Goal: Information Seeking & Learning: Find specific fact

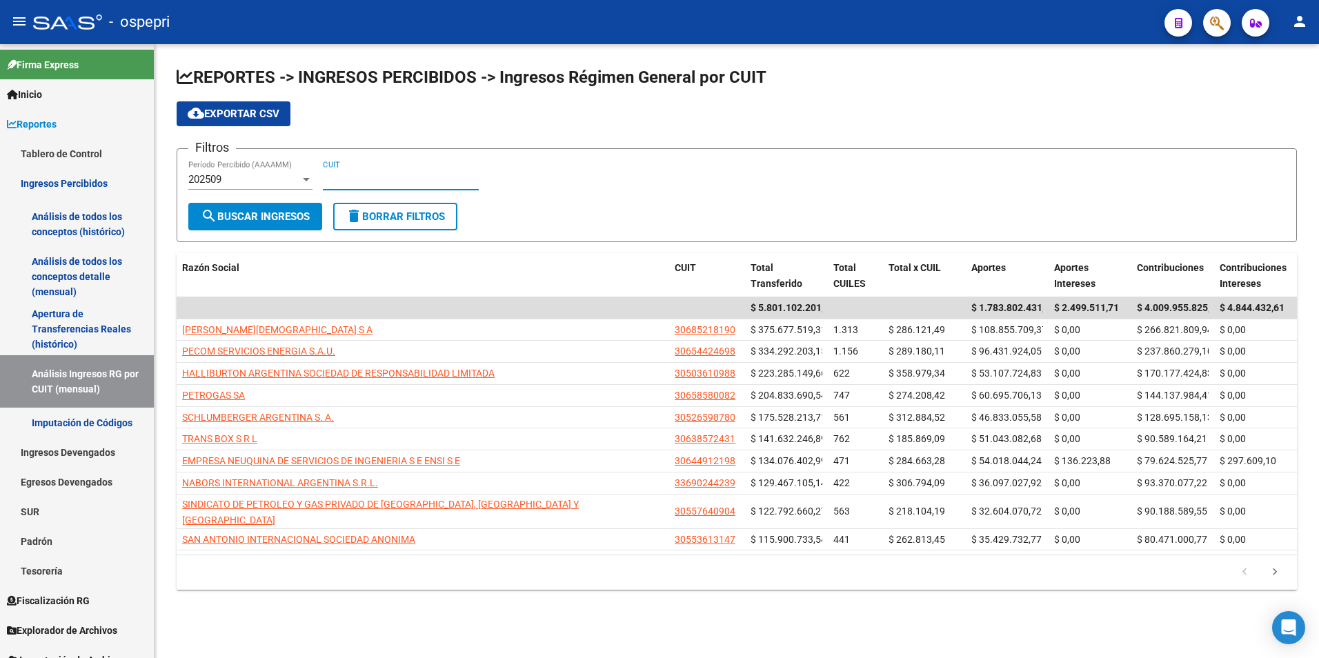
click at [349, 179] on input "CUIT" at bounding box center [401, 179] width 156 height 12
click at [395, 176] on input "CUIT" at bounding box center [401, 179] width 156 height 12
paste input "30-70915474-1"
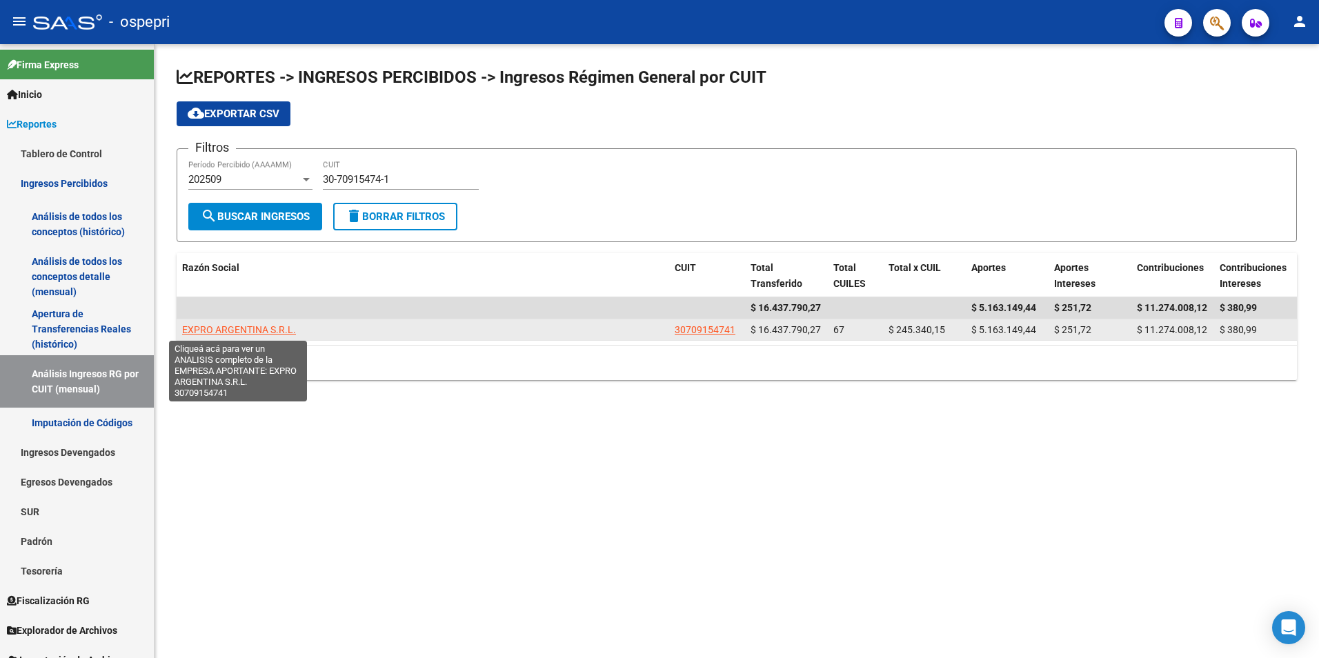
click at [252, 329] on span "EXPRO ARGENTINA S.R.L." at bounding box center [239, 329] width 114 height 11
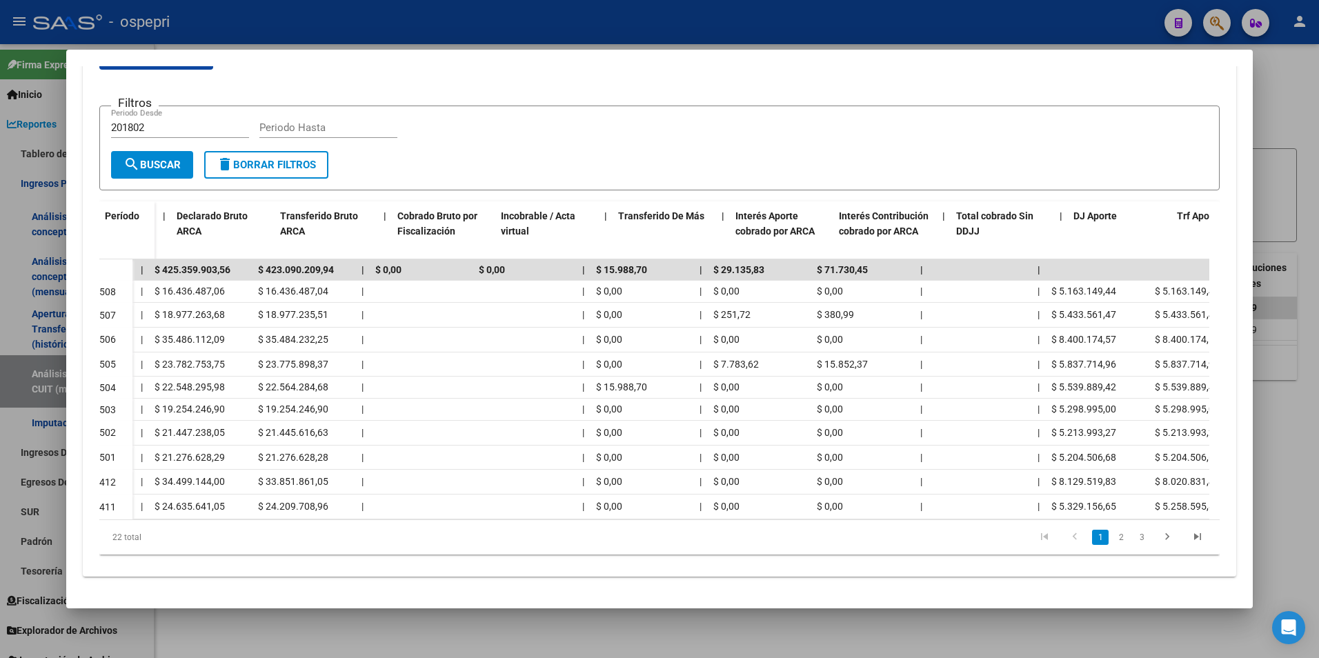
scroll to position [0, 594]
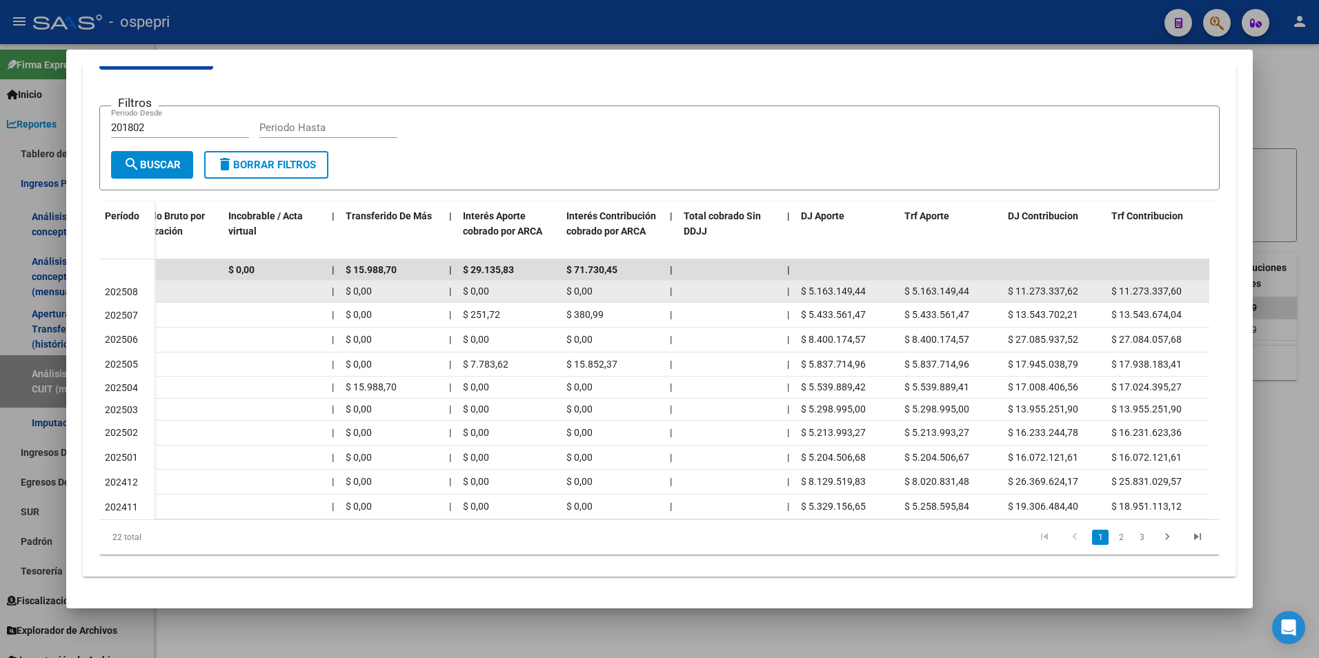
click at [962, 286] on span "$ 5.163.149,44" at bounding box center [936, 291] width 65 height 11
click at [1033, 286] on span "$ 11.273.337,62" at bounding box center [1043, 291] width 70 height 11
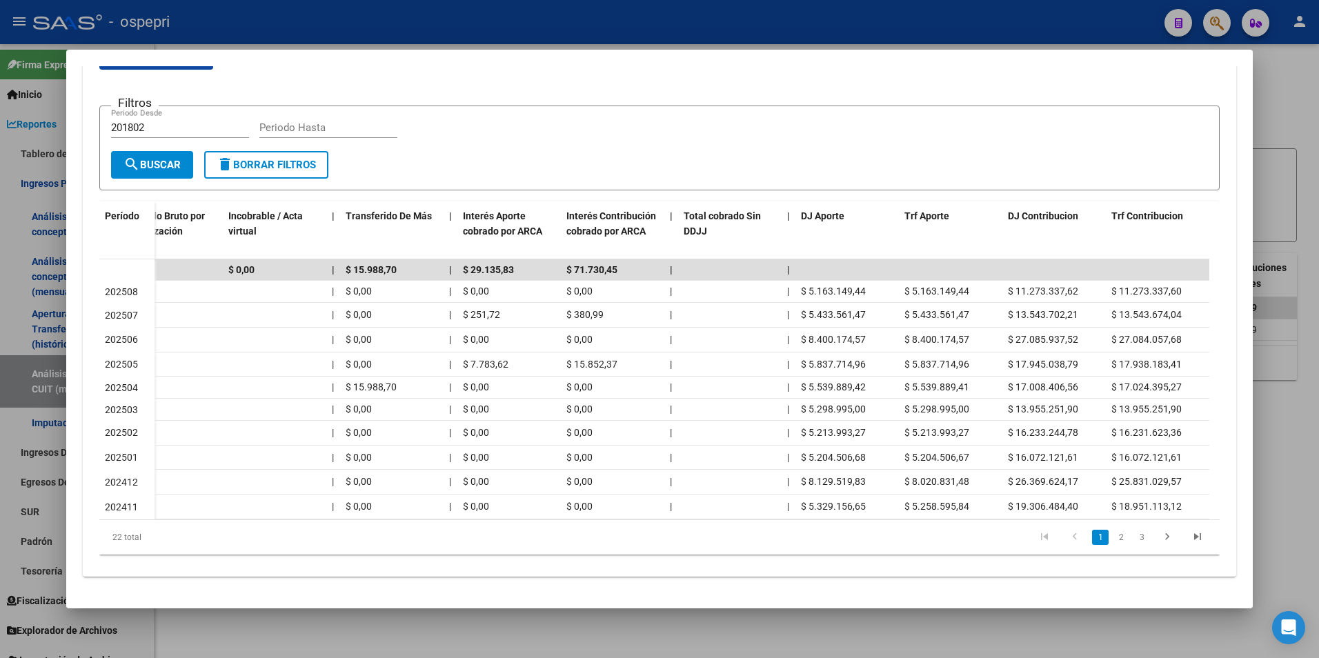
click at [1289, 163] on div at bounding box center [659, 329] width 1319 height 658
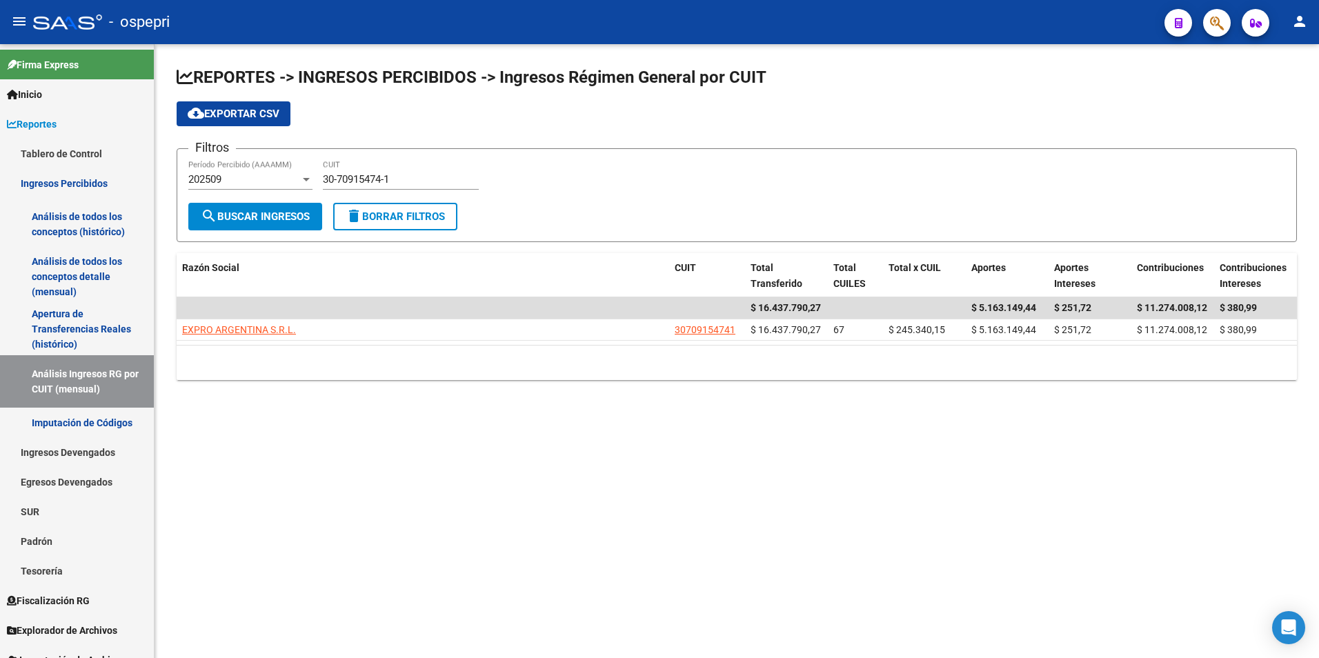
click at [415, 183] on input "30-70915474-1" at bounding box center [401, 179] width 156 height 12
paste input "69603680-9"
type input "30-69603680-9"
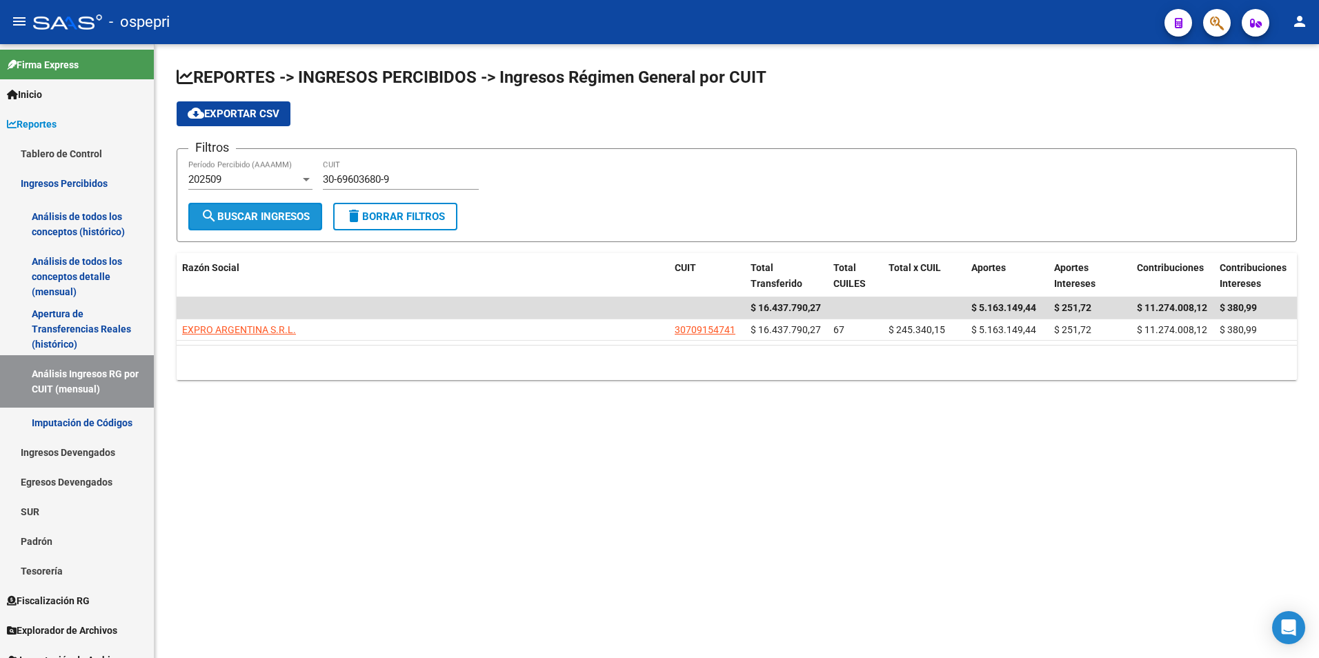
click at [322, 223] on button "search Buscar Ingresos" at bounding box center [255, 217] width 134 height 28
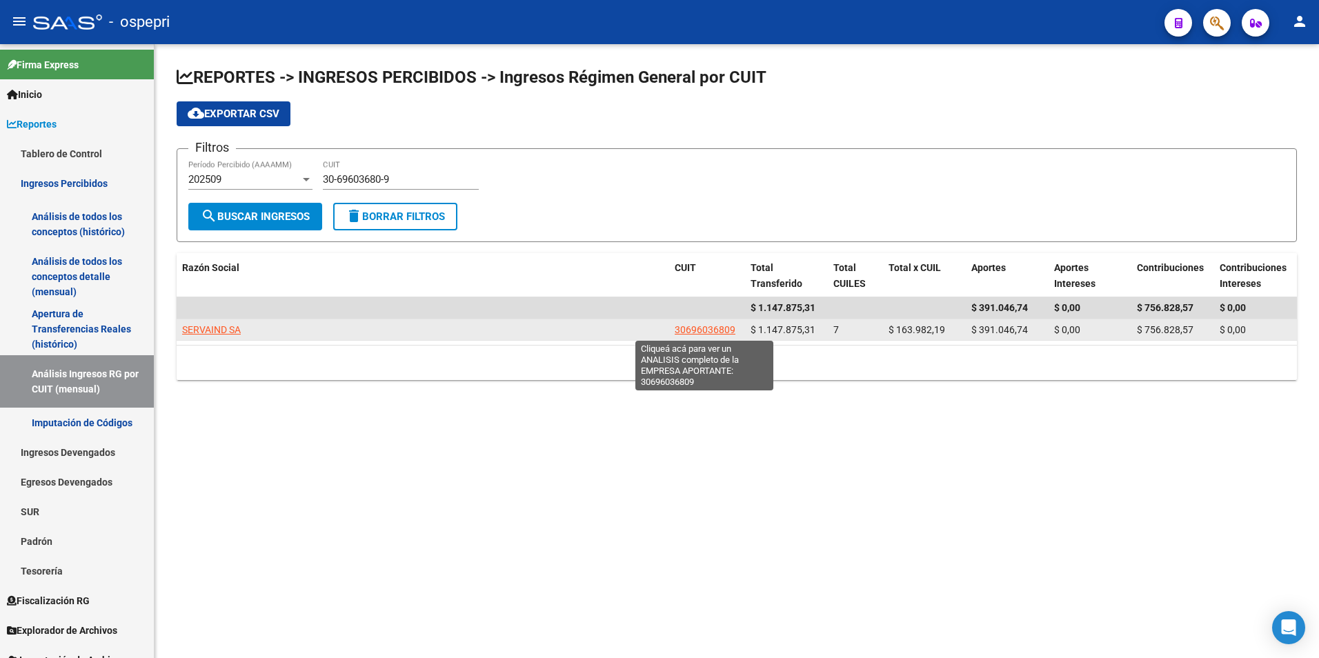
click at [715, 327] on span "30696036809" at bounding box center [705, 329] width 61 height 11
type textarea "30696036809"
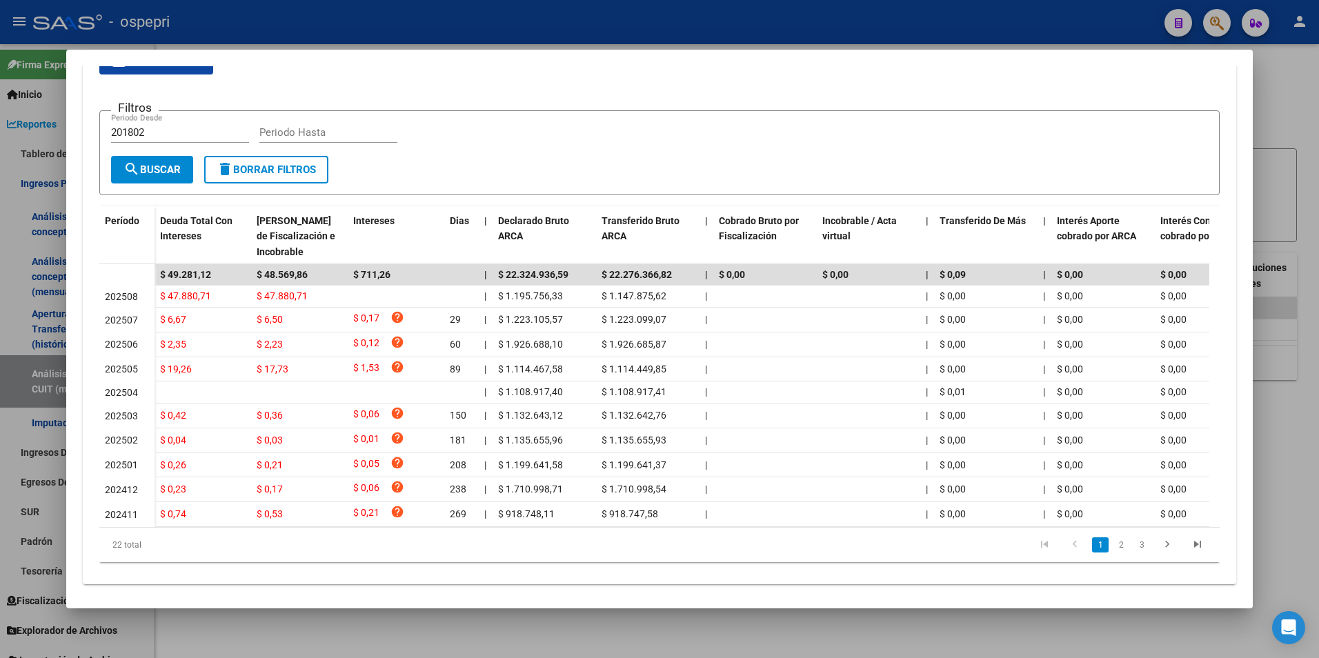
scroll to position [276, 0]
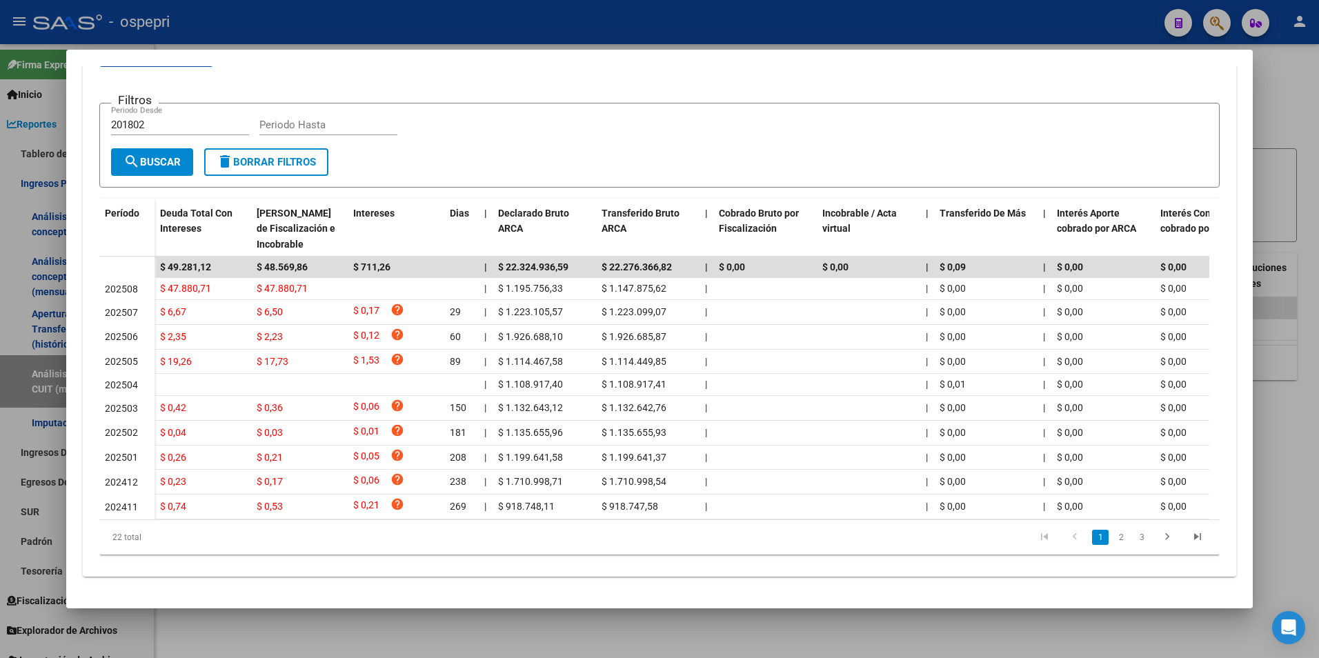
click at [1293, 145] on div at bounding box center [659, 329] width 1319 height 658
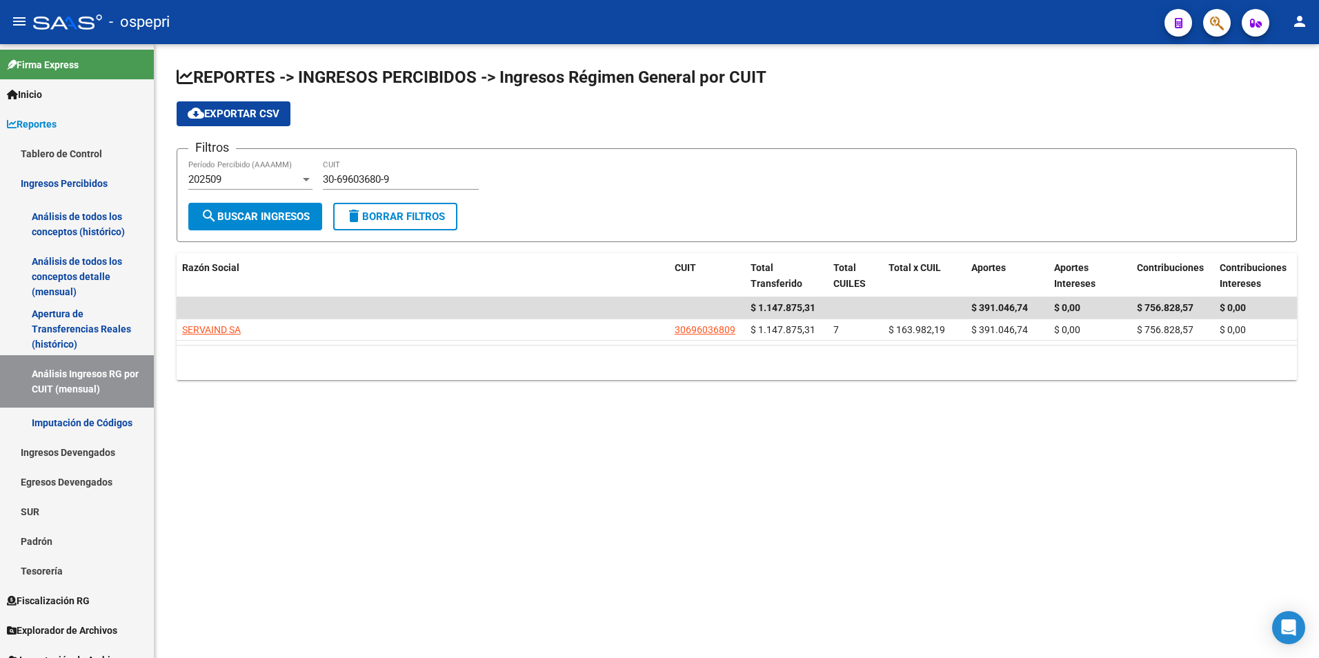
click at [412, 162] on div "30-69603680-9 CUIT" at bounding box center [401, 175] width 156 height 30
click at [412, 174] on input "30-69603680-9" at bounding box center [401, 179] width 156 height 12
paste input "787670-3"
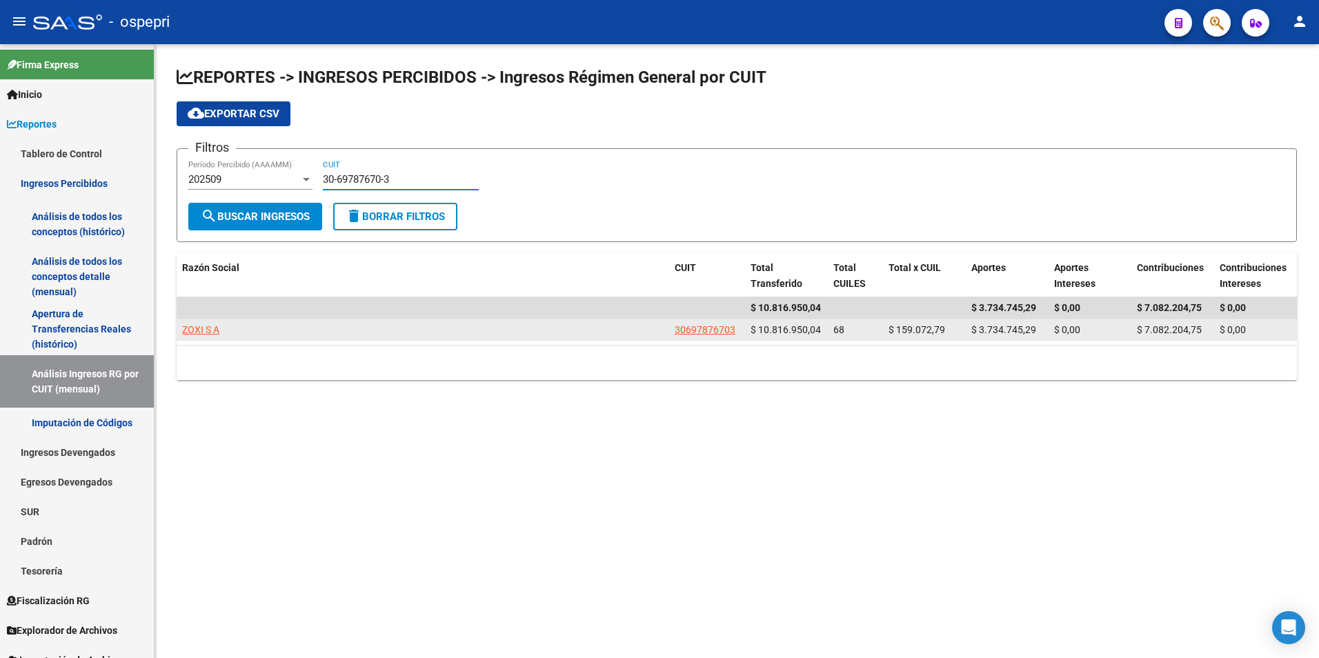
type input "30-69787670-3"
click at [221, 326] on div "ZOXI S A" at bounding box center [423, 330] width 482 height 16
click at [217, 326] on span "ZOXI S A" at bounding box center [200, 329] width 37 height 11
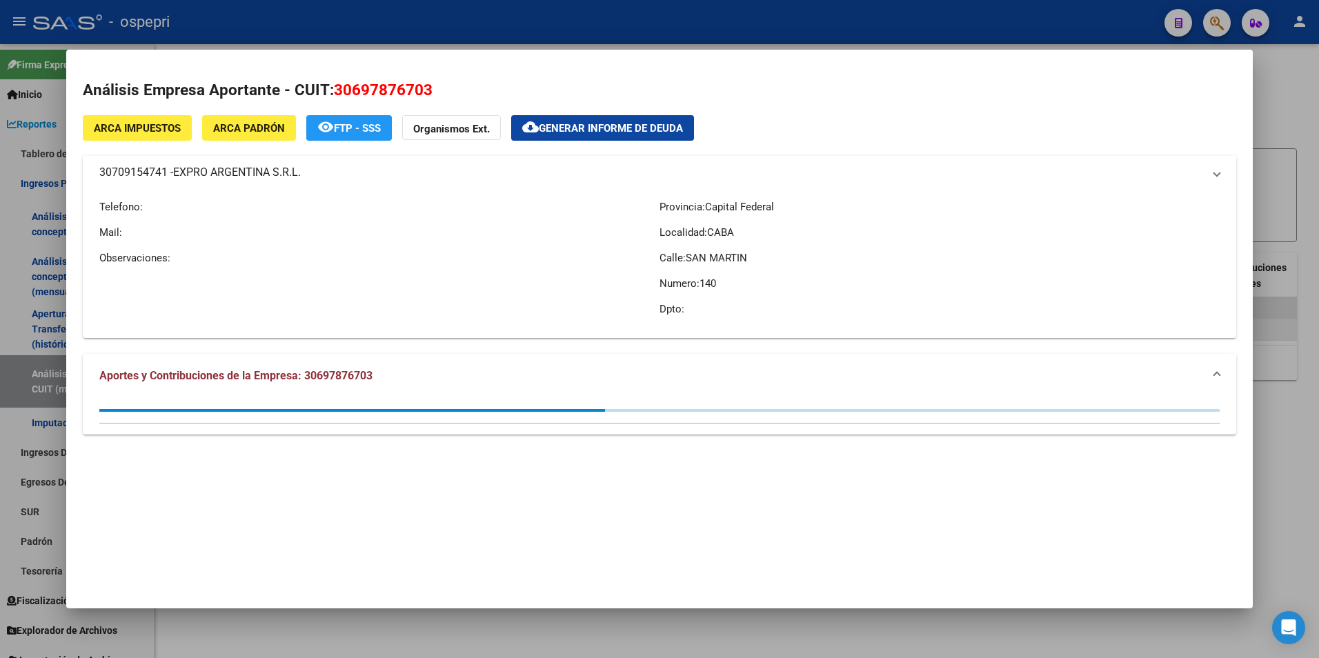
type textarea "30697876703"
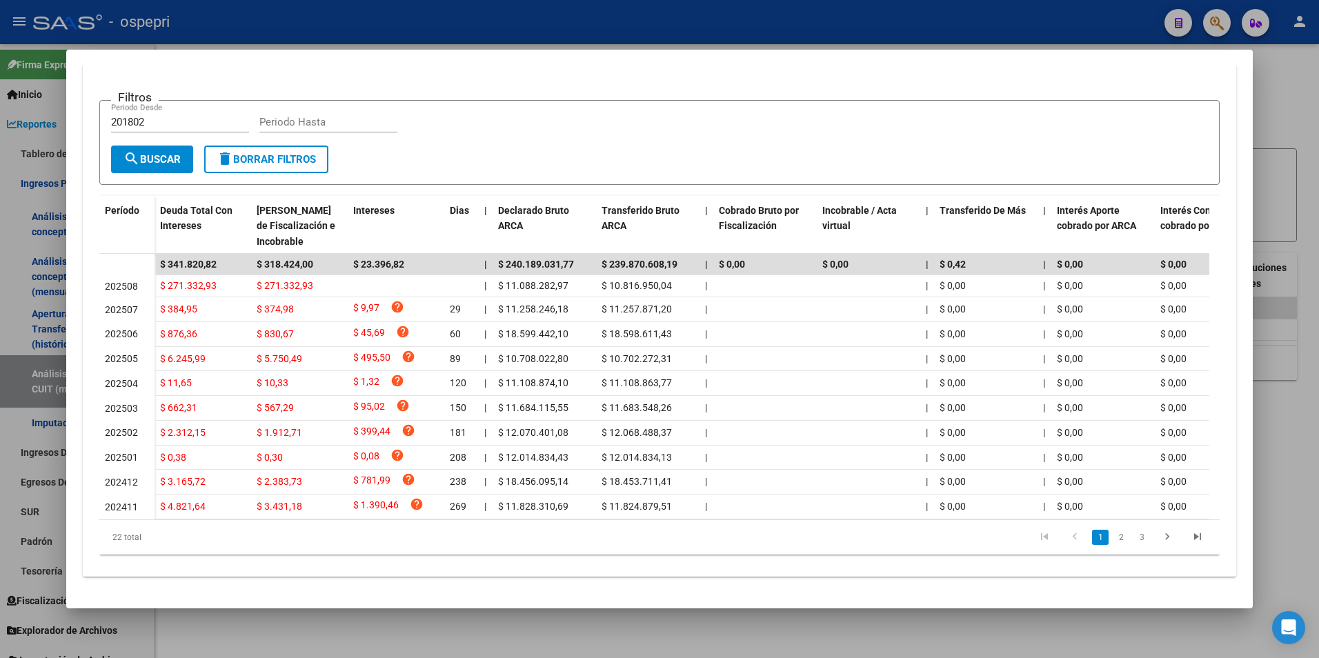
click at [1292, 230] on div at bounding box center [659, 329] width 1319 height 658
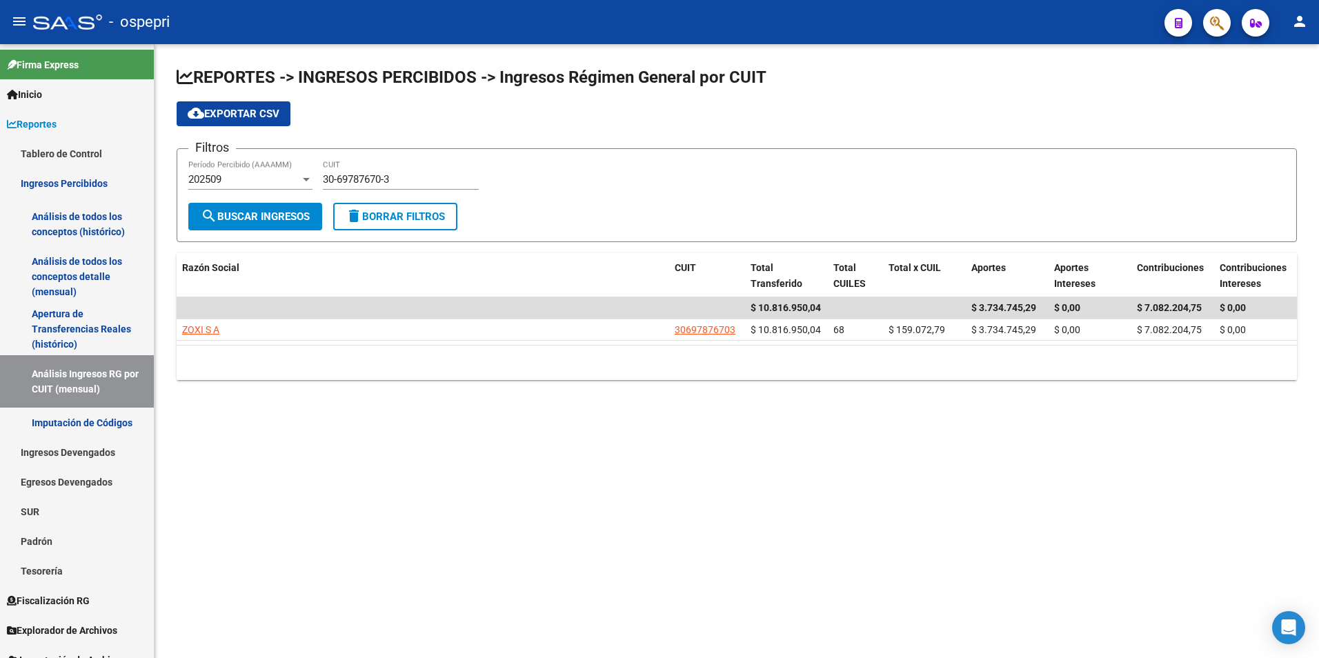
click at [436, 171] on div "30-69787670-3 CUIT" at bounding box center [401, 175] width 156 height 30
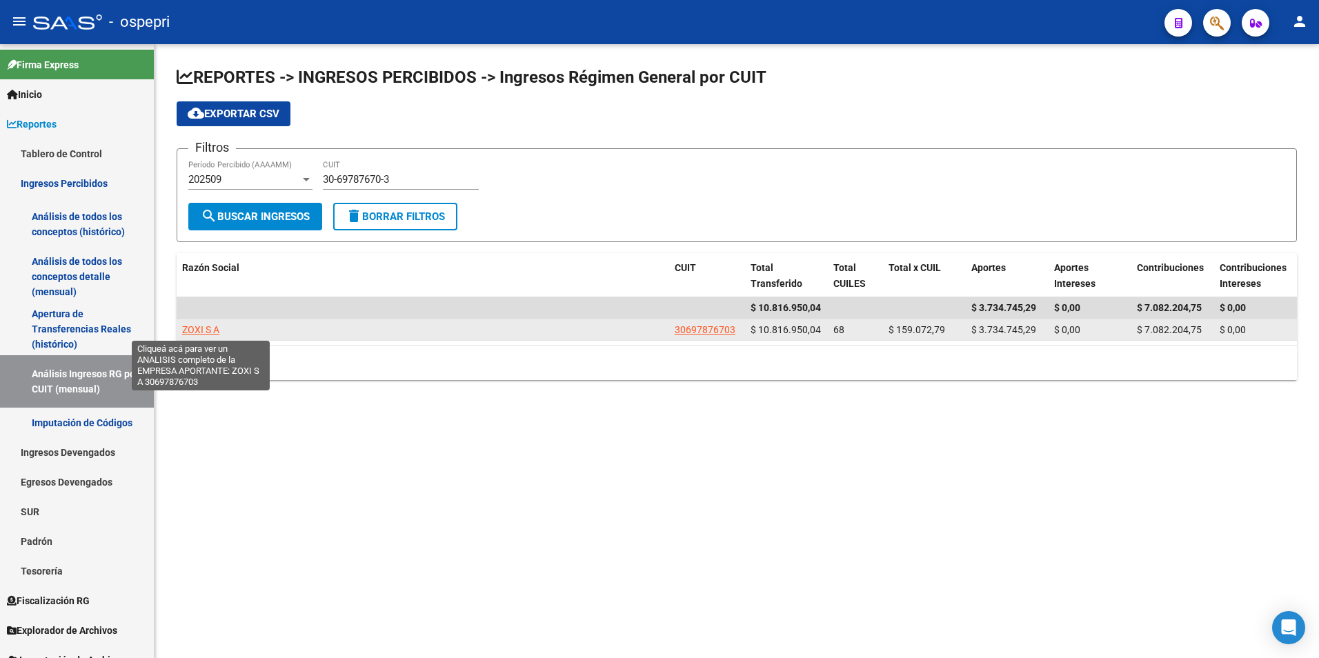
click at [210, 332] on span "ZOXI S A" at bounding box center [200, 329] width 37 height 11
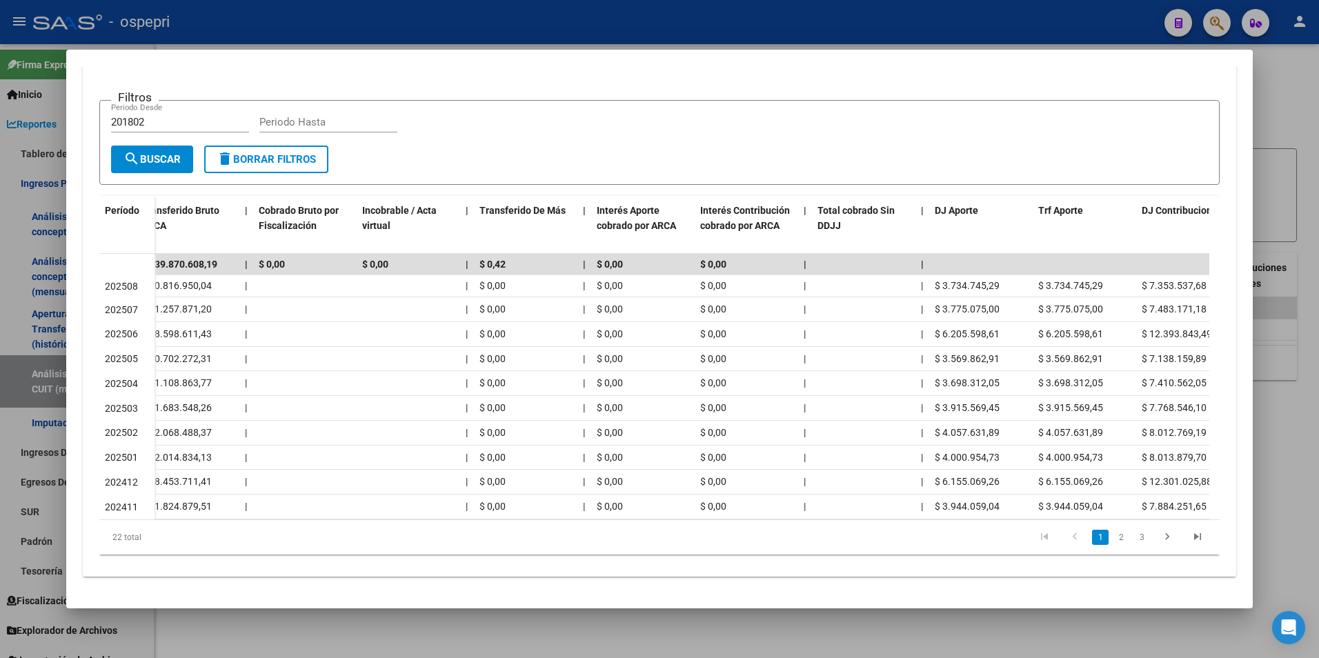
scroll to position [0, 594]
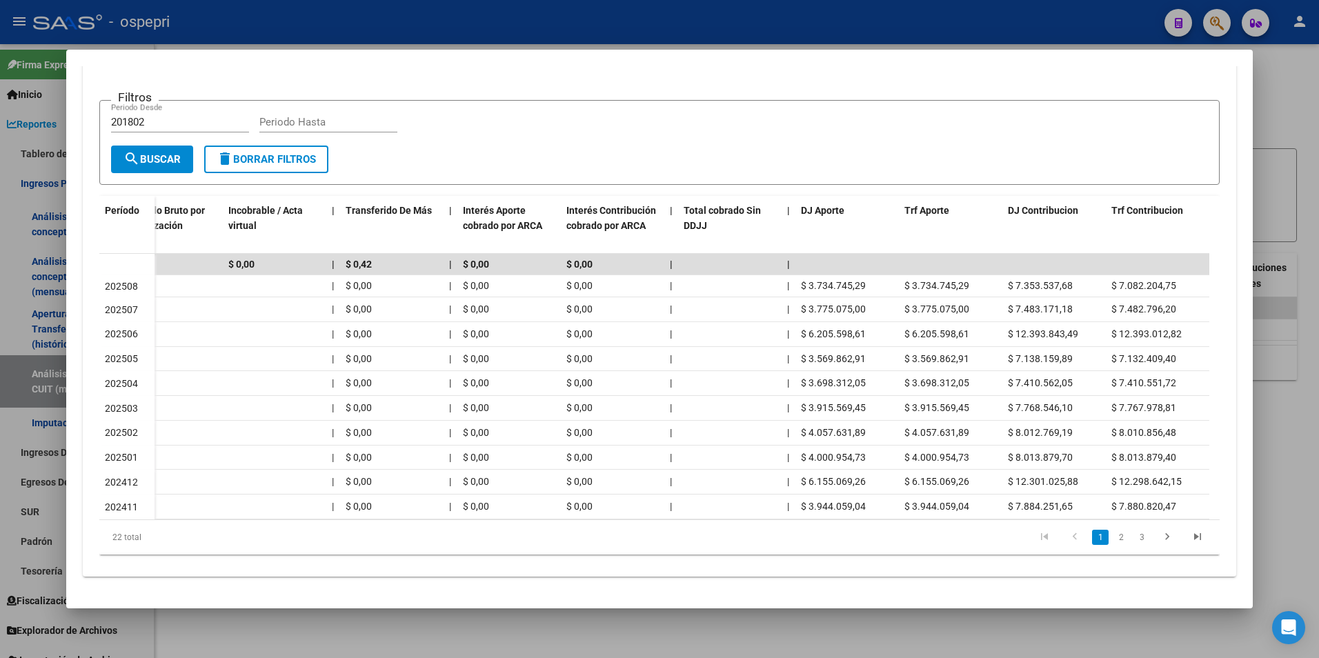
click at [1318, 129] on html "menu - ospepri person Firma Express Inicio Calendario SSS Instructivos Contacto…" at bounding box center [659, 329] width 1319 height 658
click at [1273, 126] on div at bounding box center [659, 329] width 1319 height 658
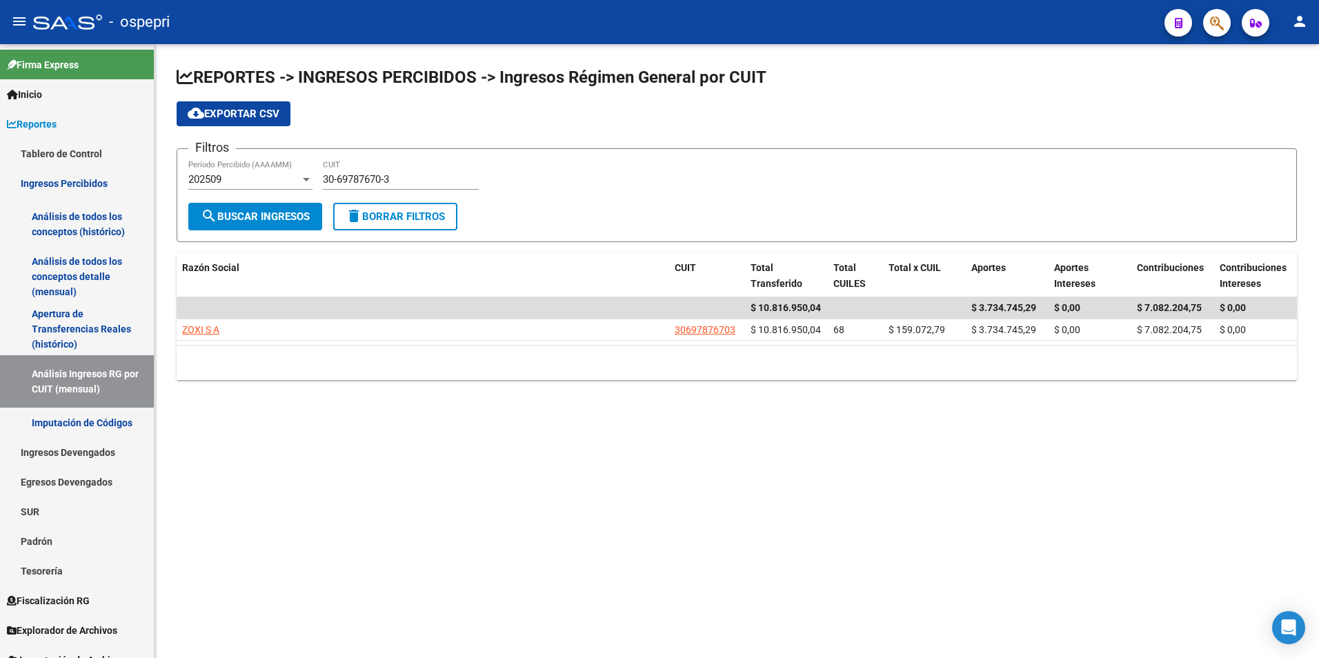
click at [375, 185] on input "30-69787670-3" at bounding box center [401, 179] width 156 height 12
paste input "603680-9"
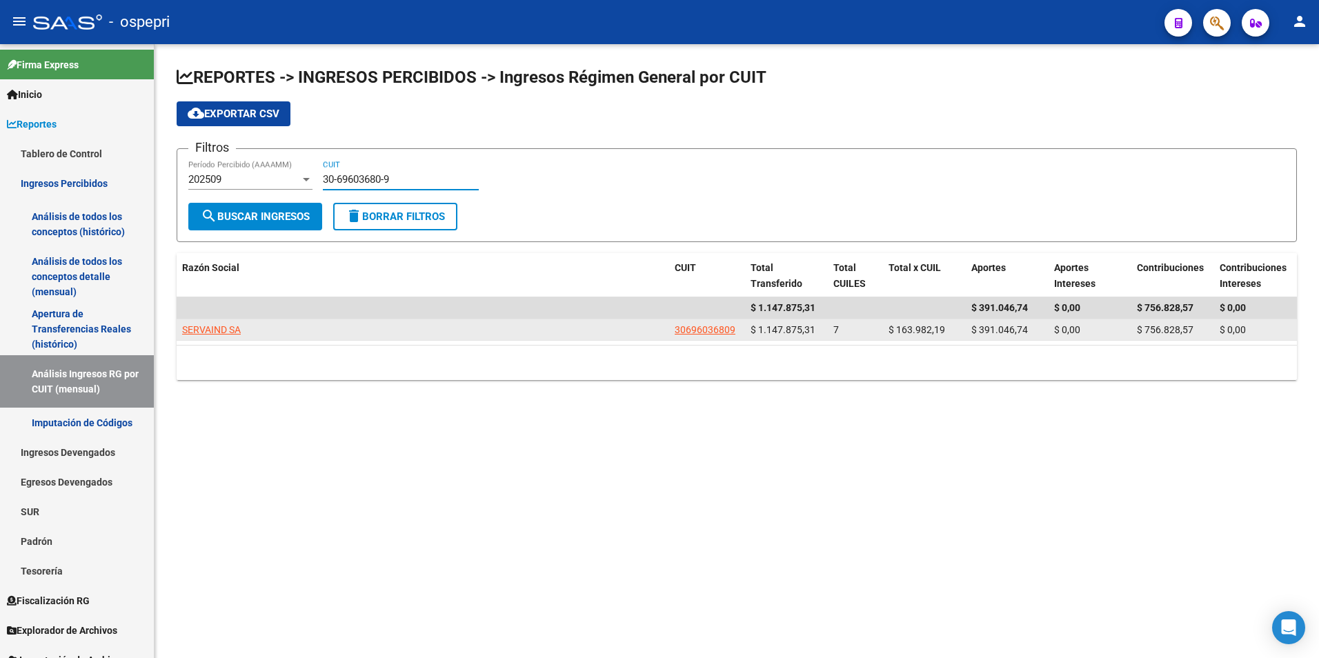
type input "30-69603680-9"
click at [210, 324] on span "SERVAIND SA" at bounding box center [211, 329] width 59 height 11
type textarea "30696036809"
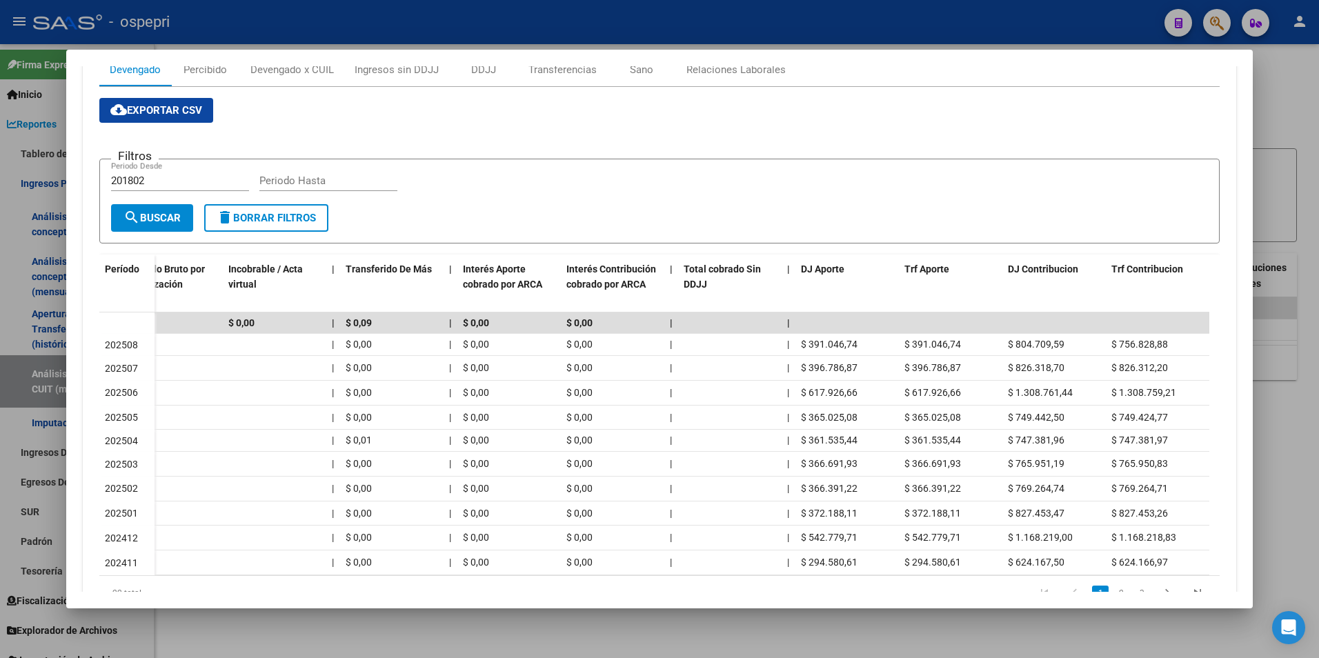
click at [1278, 445] on div at bounding box center [659, 329] width 1319 height 658
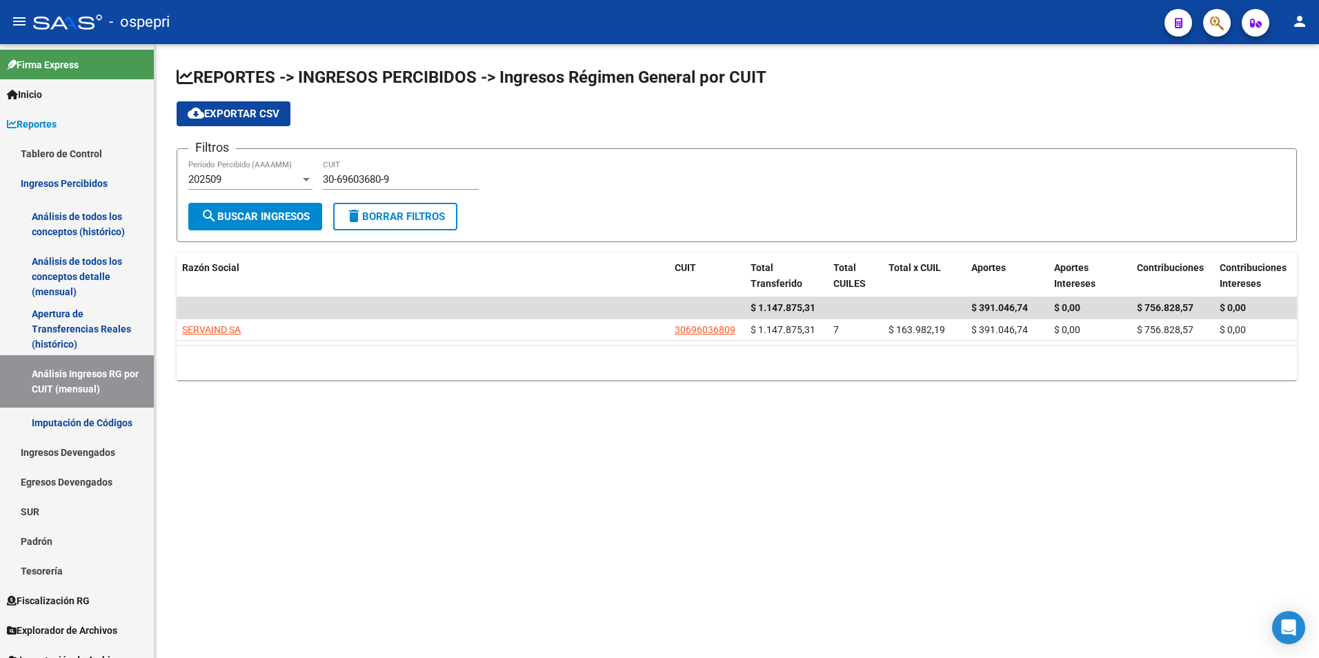
click at [1027, 453] on mat-sidenav-content "REPORTES -> INGRESOS PERCIBIDOS -> Ingresos Régimen General por CUIT cloud_down…" at bounding box center [737, 351] width 1164 height 614
click at [410, 183] on input "30-69603680-9" at bounding box center [401, 179] width 156 height 12
click at [395, 165] on div "30-69603680-9 CUIT" at bounding box center [401, 175] width 156 height 30
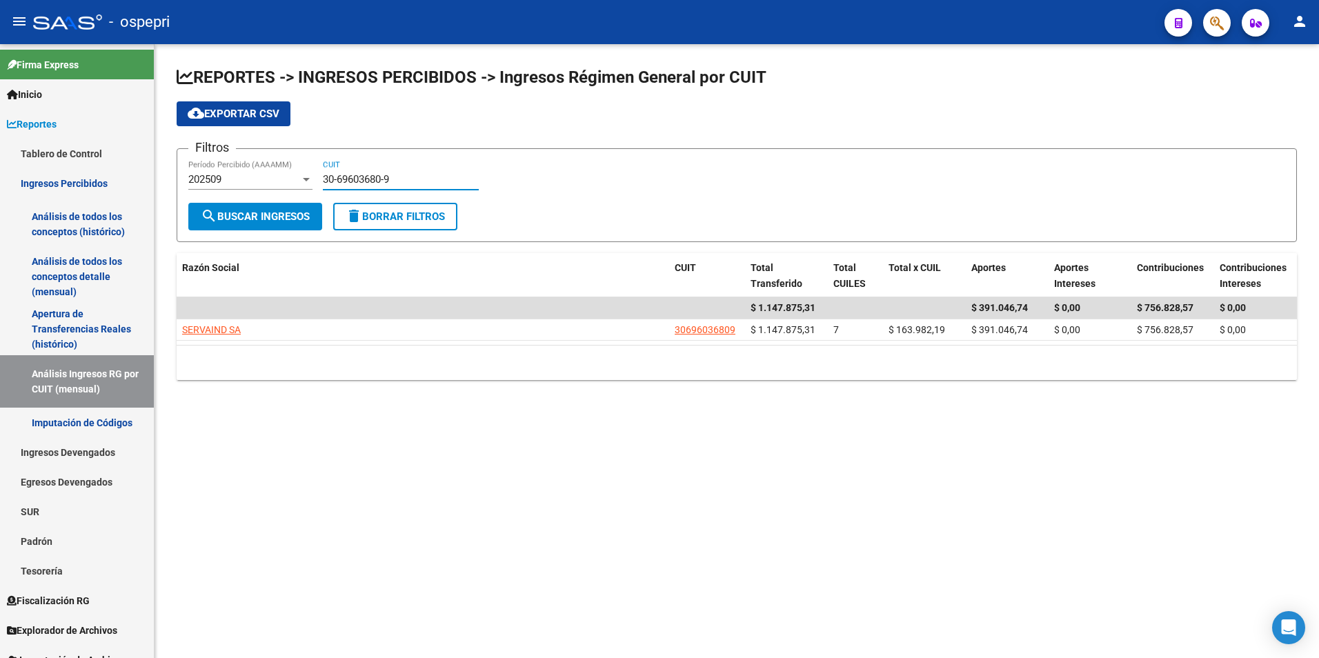
click at [405, 197] on div "30-69603680-9 CUIT" at bounding box center [401, 181] width 156 height 43
click at [408, 188] on div "30-69603680-9 CUIT" at bounding box center [401, 175] width 156 height 30
click at [408, 184] on input "30-69603680-9" at bounding box center [401, 179] width 156 height 12
click at [407, 184] on input "30-69603680-9" at bounding box center [401, 179] width 156 height 12
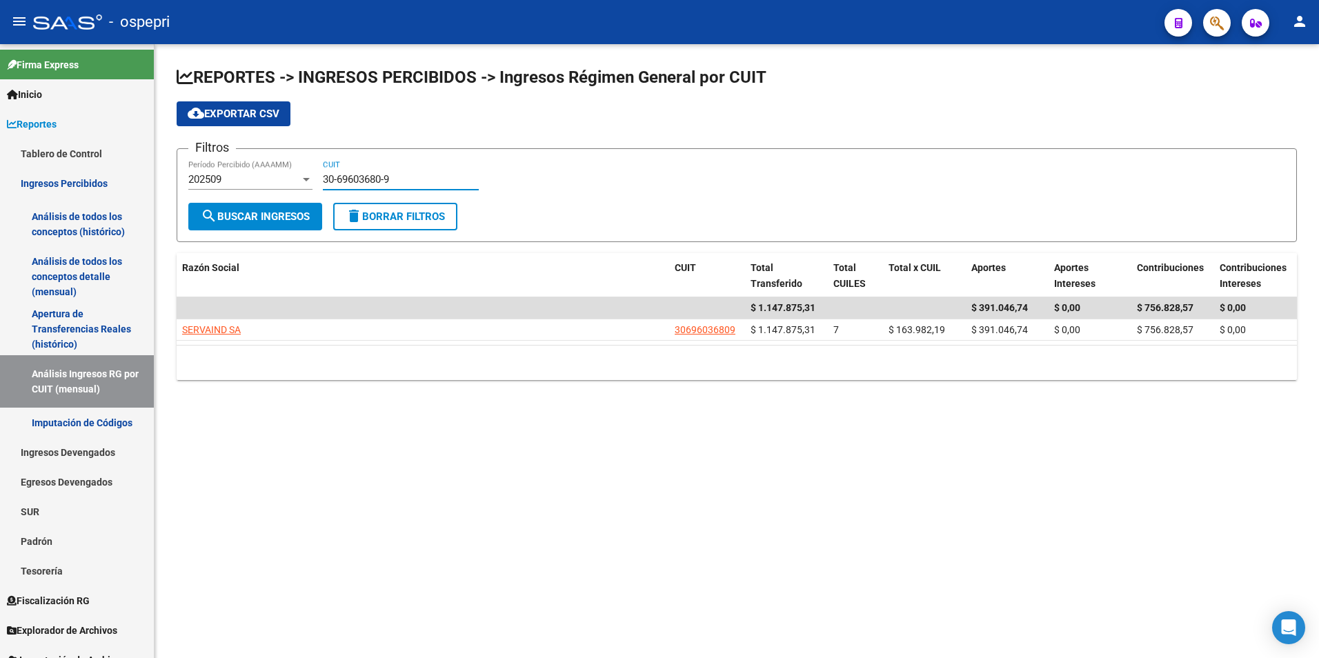
paste input "70826152-8"
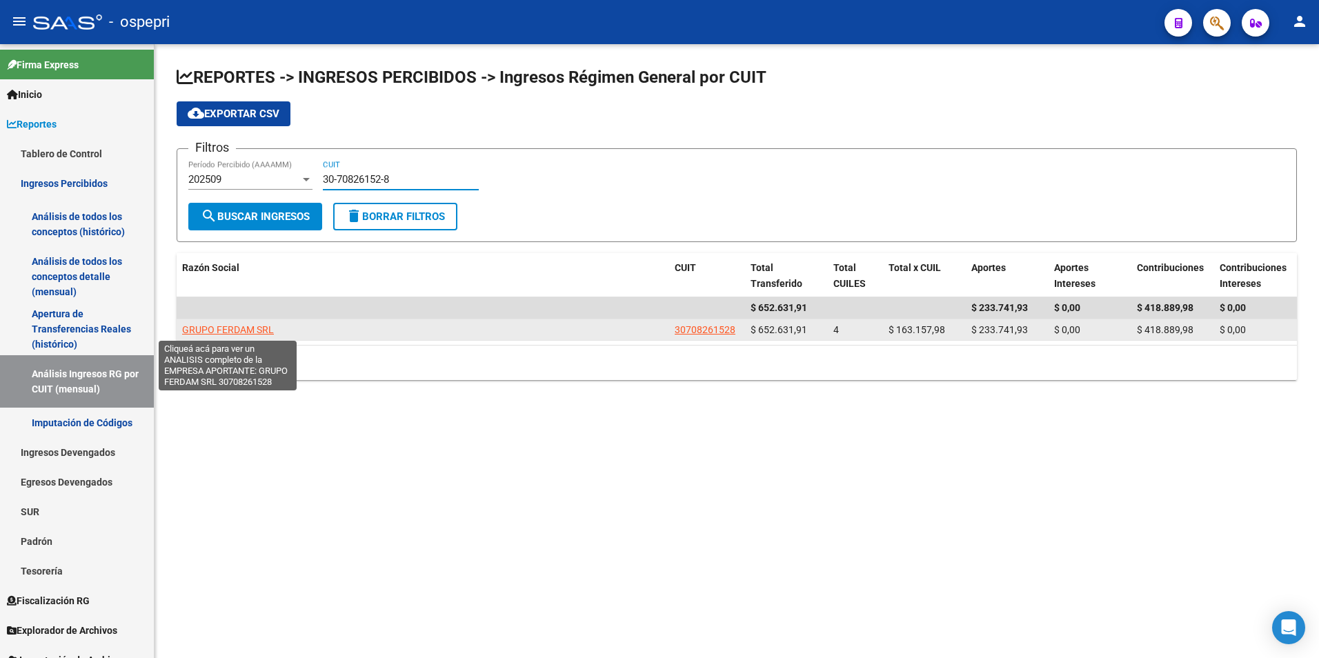
type input "30-70826152-8"
click at [260, 327] on span "GRUPO FERDAM SRL" at bounding box center [228, 329] width 92 height 11
type textarea "30708261528"
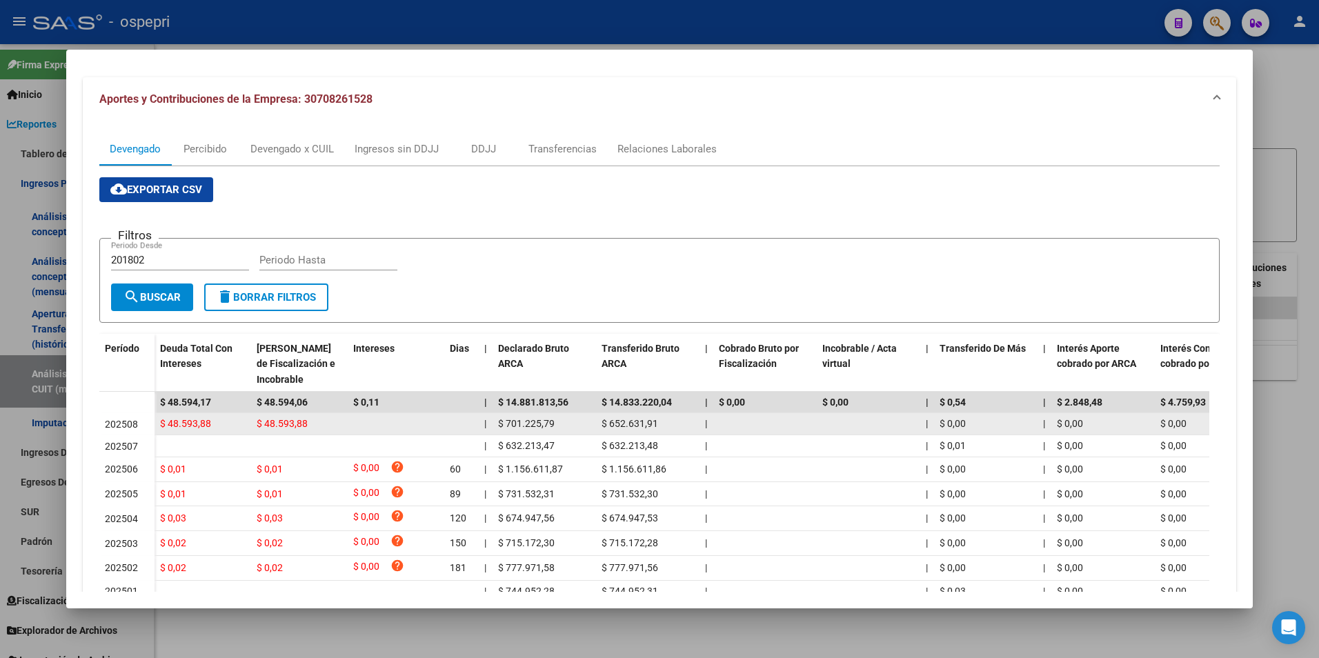
scroll to position [138, 0]
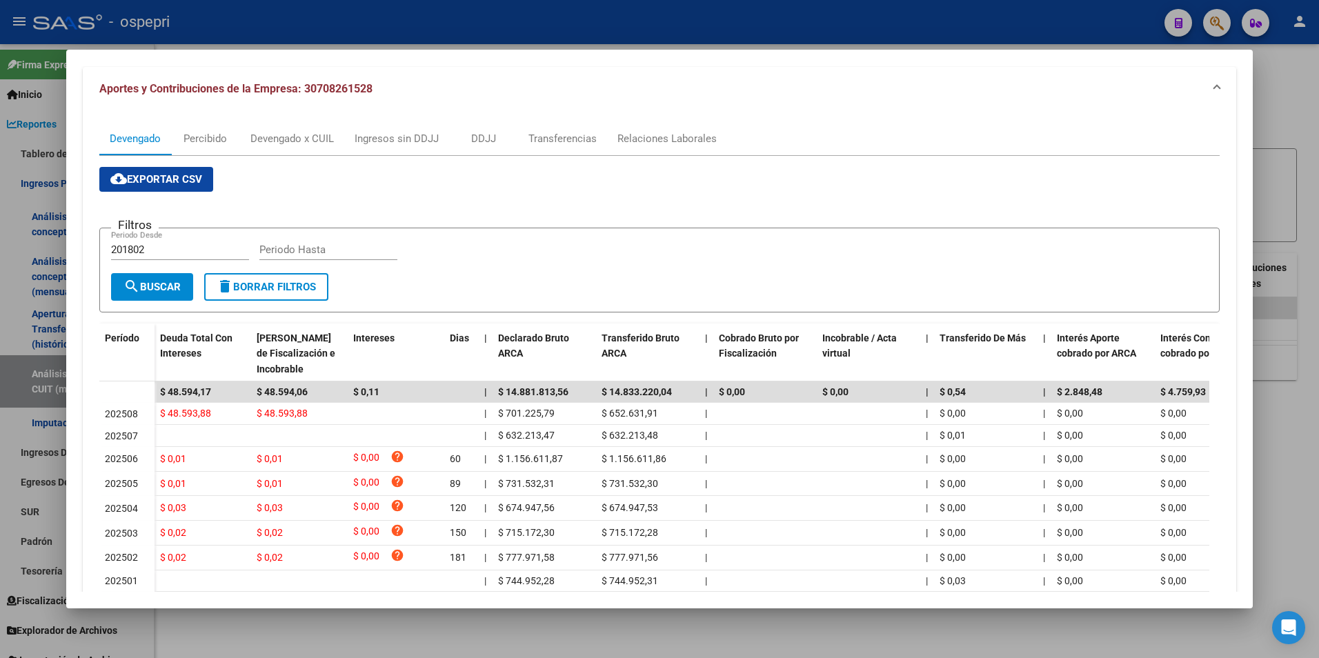
click at [1303, 404] on div at bounding box center [659, 329] width 1319 height 658
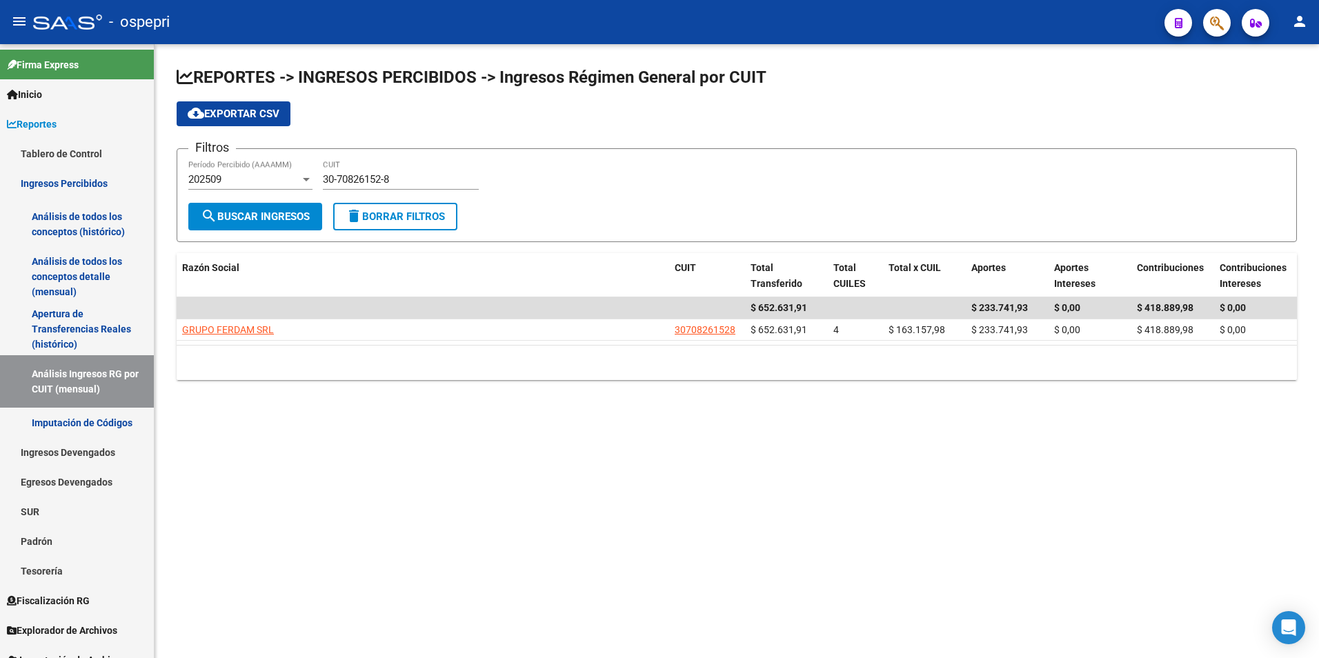
click at [1166, 443] on mat-sidenav-content "REPORTES -> INGRESOS PERCIBIDOS -> Ingresos Régimen General por CUIT cloud_down…" at bounding box center [737, 351] width 1164 height 614
click at [369, 188] on div "30-70826152-8 CUIT" at bounding box center [401, 175] width 156 height 30
click at [376, 185] on input "30-70826152-8" at bounding box center [401, 179] width 156 height 12
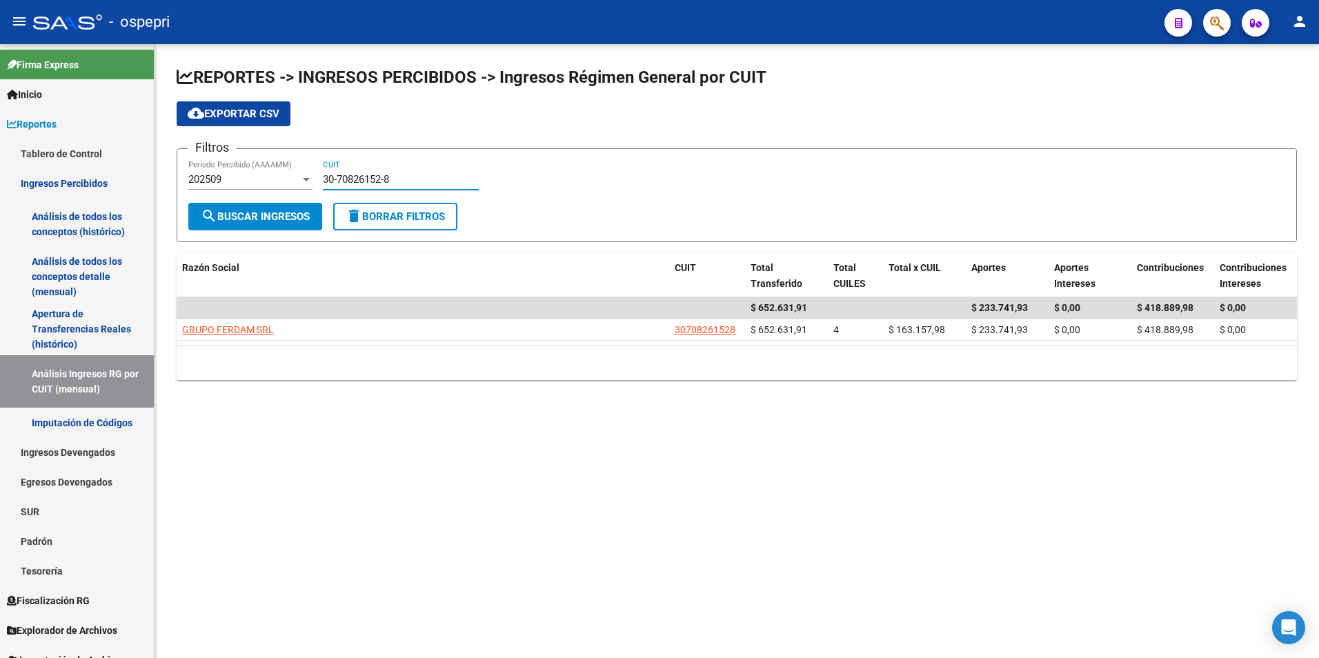
paste input "1615813-2"
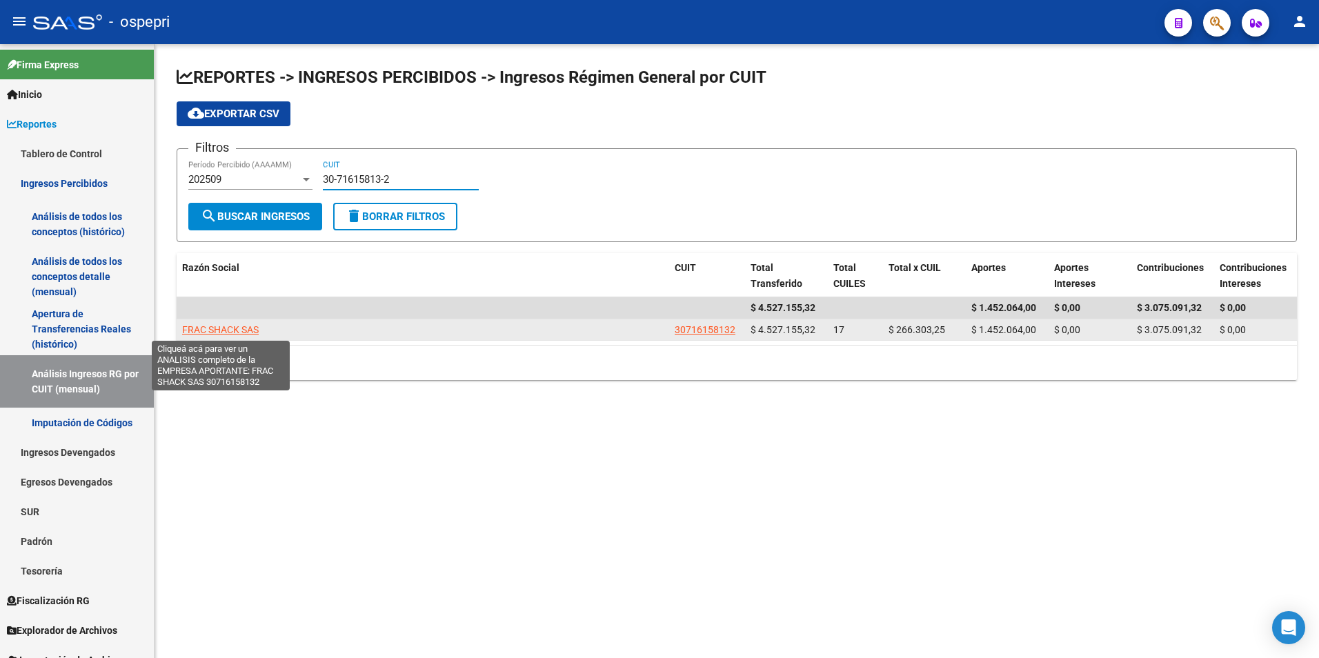
type input "30-71615813-2"
click at [226, 322] on app-link-go-to "FRAC SHACK SAS" at bounding box center [220, 330] width 77 height 16
click at [241, 333] on span "FRAC SHACK SAS" at bounding box center [220, 329] width 77 height 11
type textarea "30716158132"
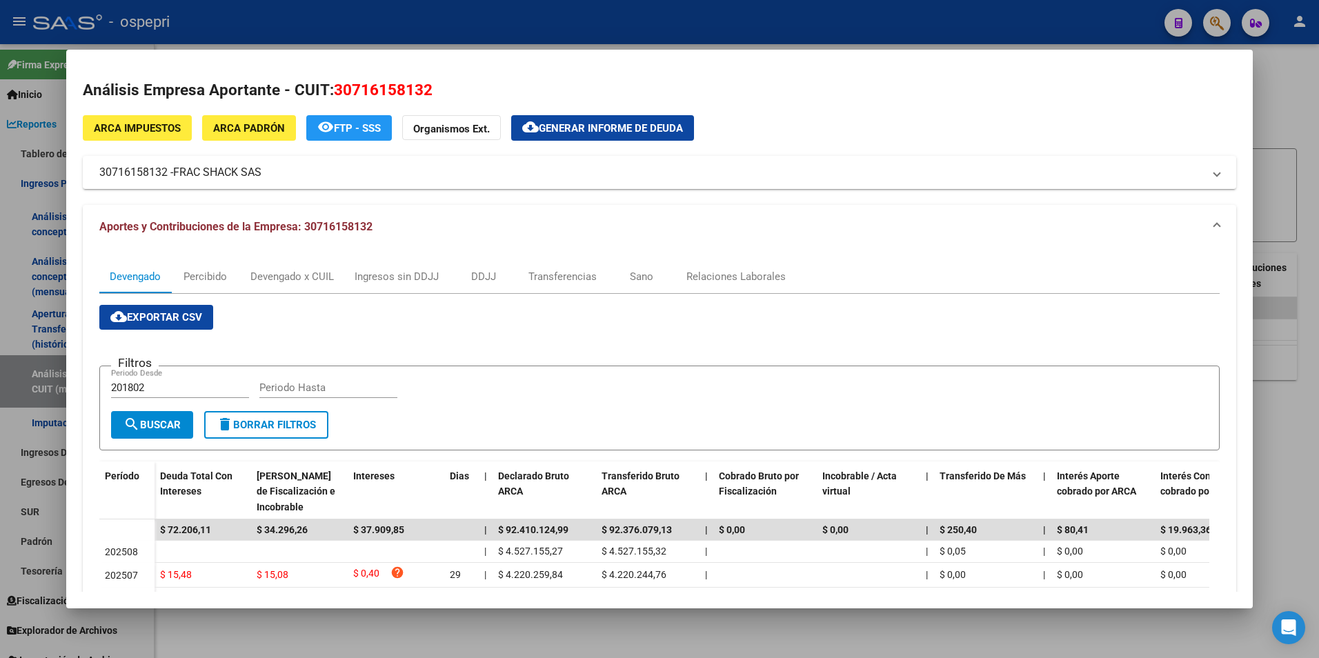
click at [1047, 260] on div "Devengado Percibido Devengado x CUIL Ingresos sin DDJJ DDJJ Transferencias Sano…" at bounding box center [659, 276] width 1121 height 33
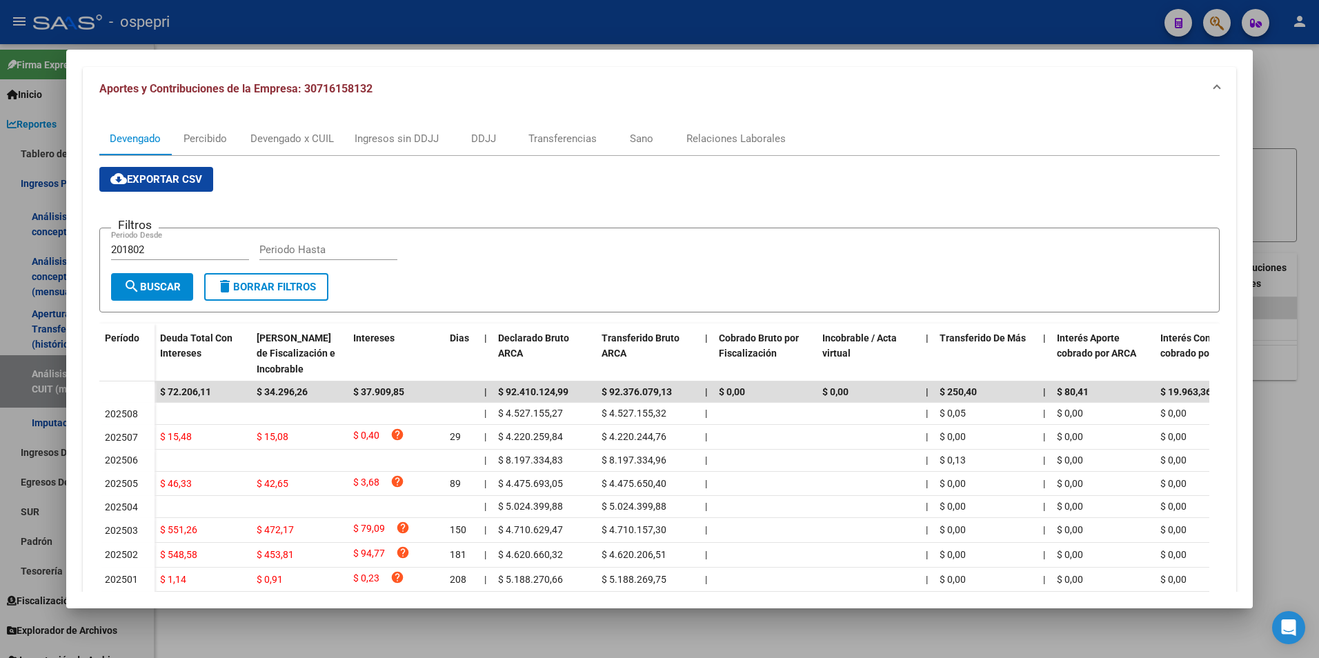
click at [1285, 188] on div at bounding box center [659, 329] width 1319 height 658
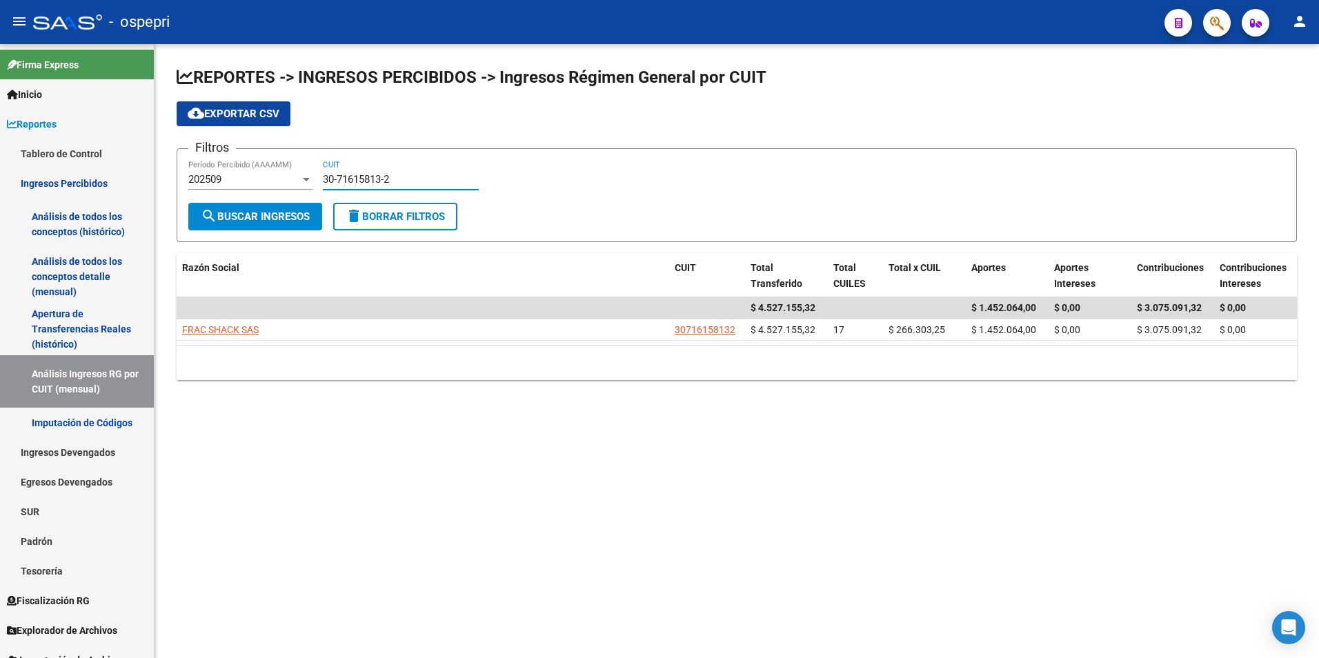
click at [338, 182] on input "30-71615813-2" at bounding box center [401, 179] width 156 height 12
paste input "3-70929313-9"
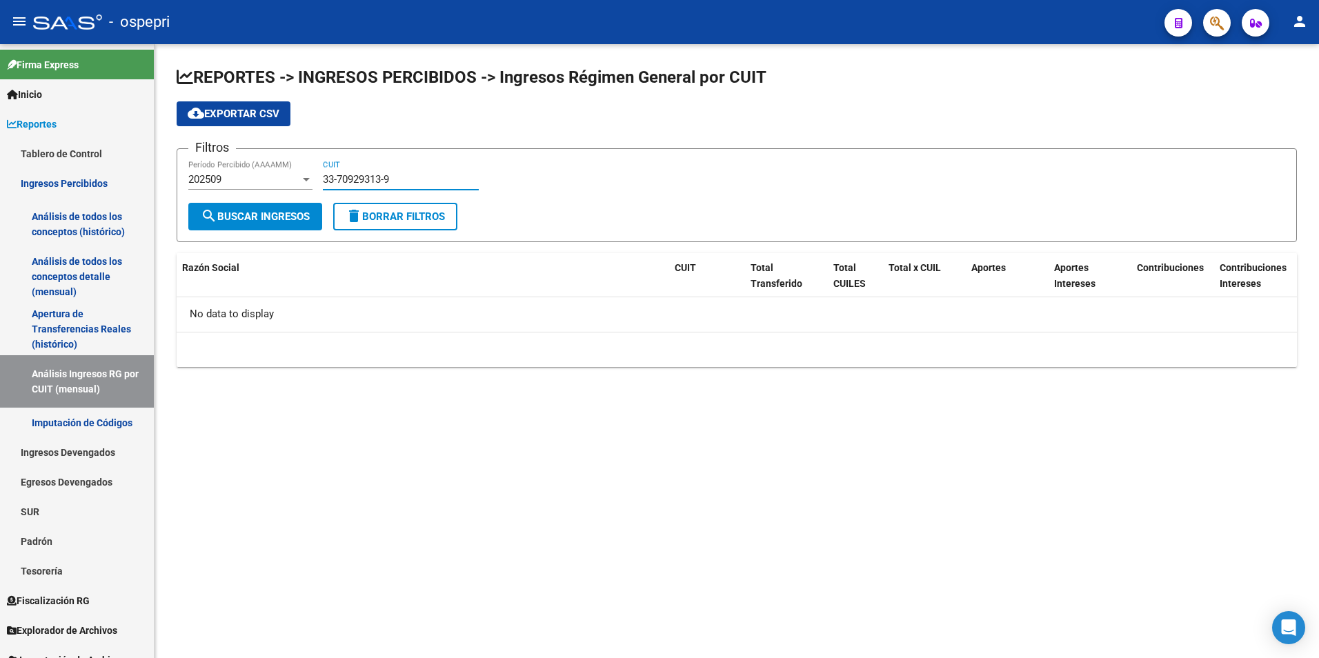
type input "33-70929313-9"
click at [297, 177] on div "202509" at bounding box center [244, 179] width 112 height 12
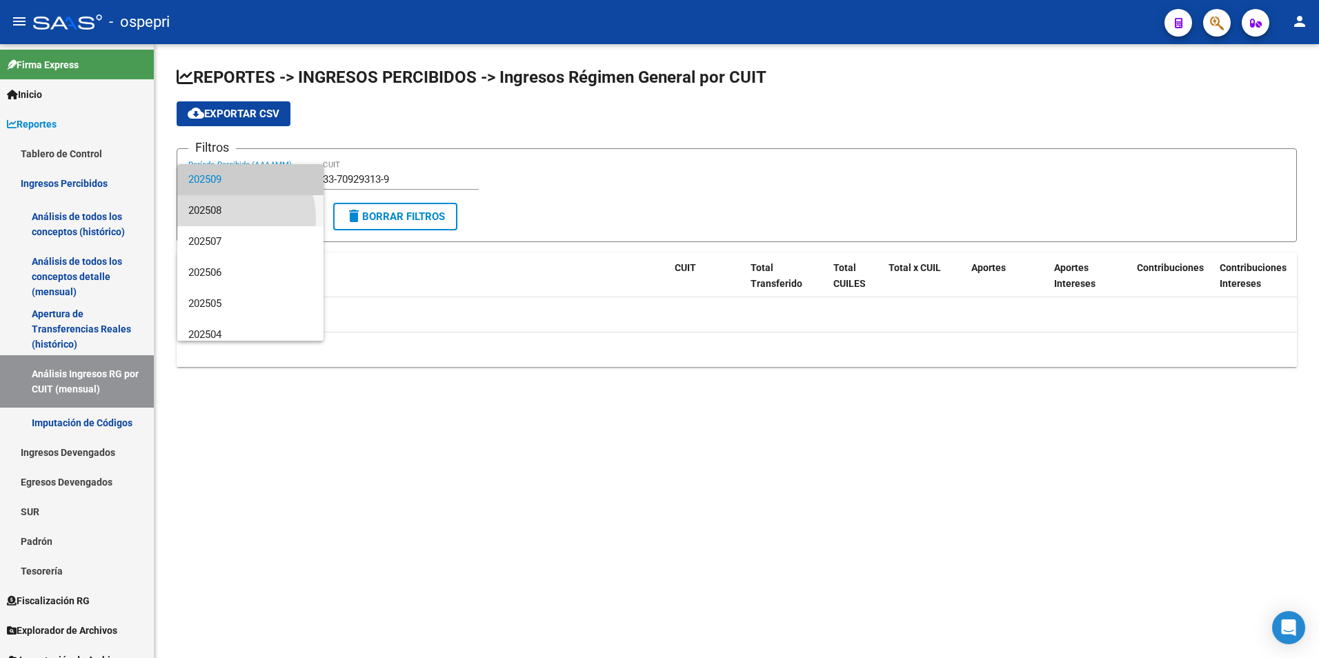
click at [232, 217] on span "202508" at bounding box center [250, 210] width 124 height 31
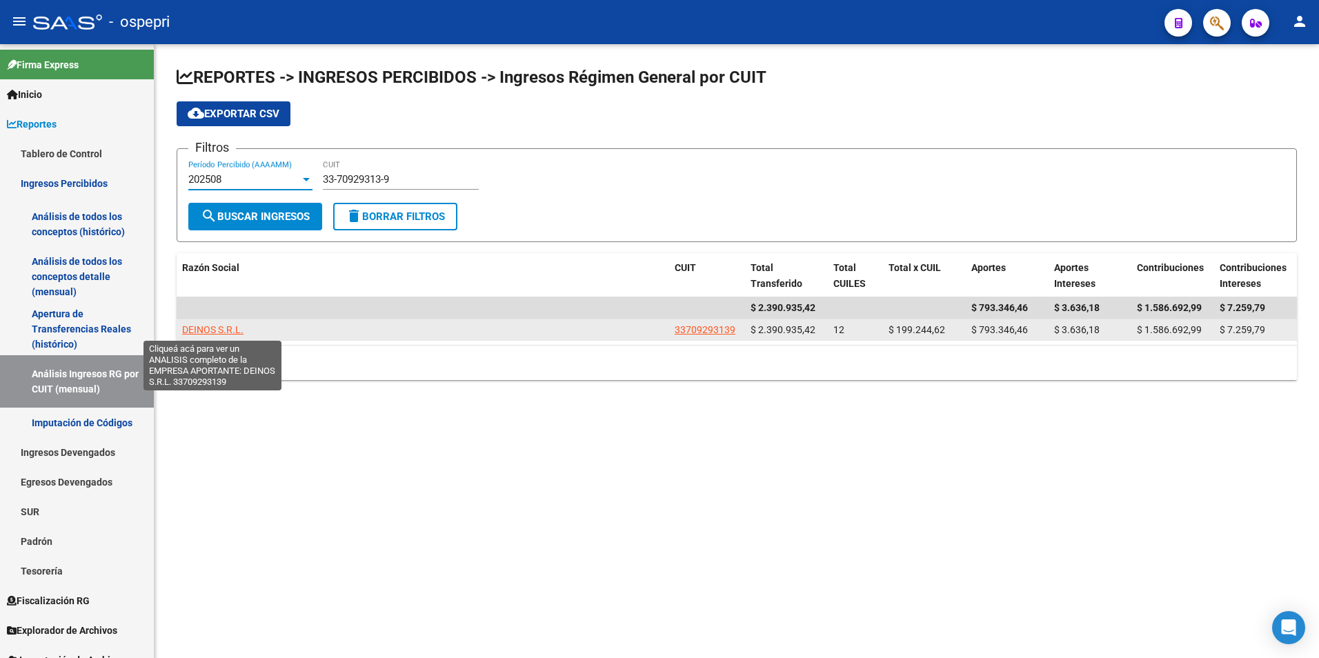
click at [210, 328] on span "DEINOS S.R.L." at bounding box center [212, 329] width 61 height 11
type textarea "33709293139"
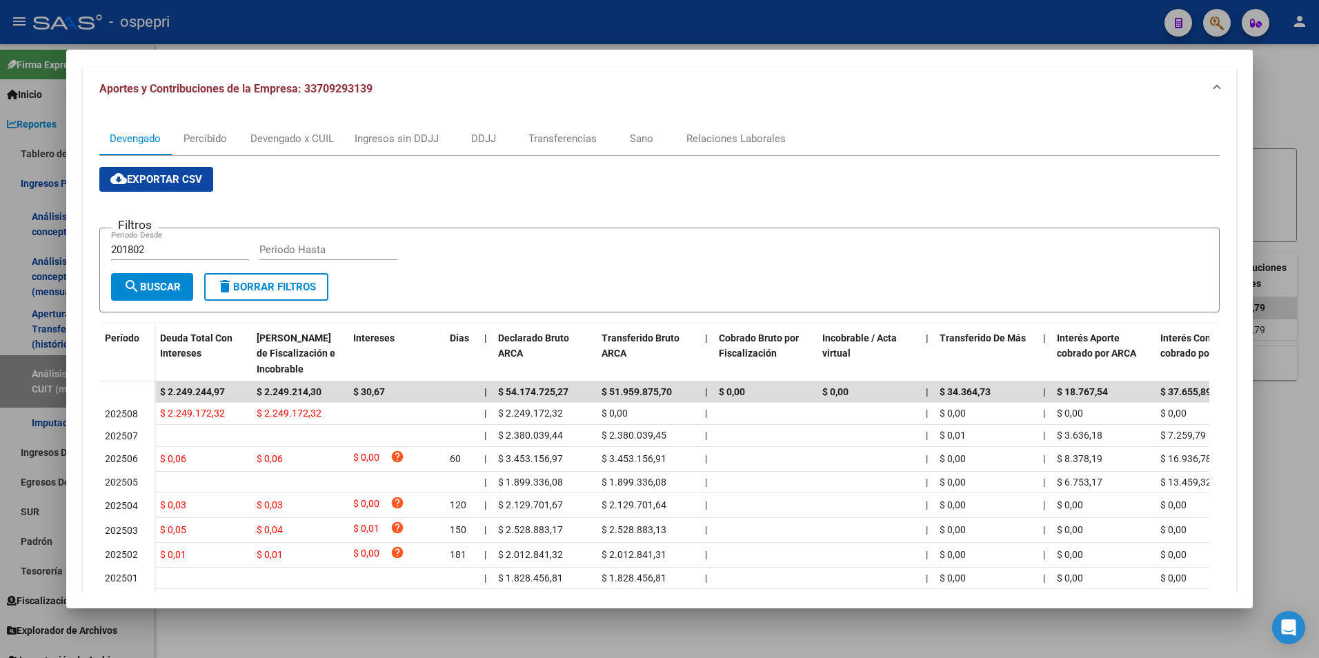
click at [1302, 193] on div at bounding box center [659, 329] width 1319 height 658
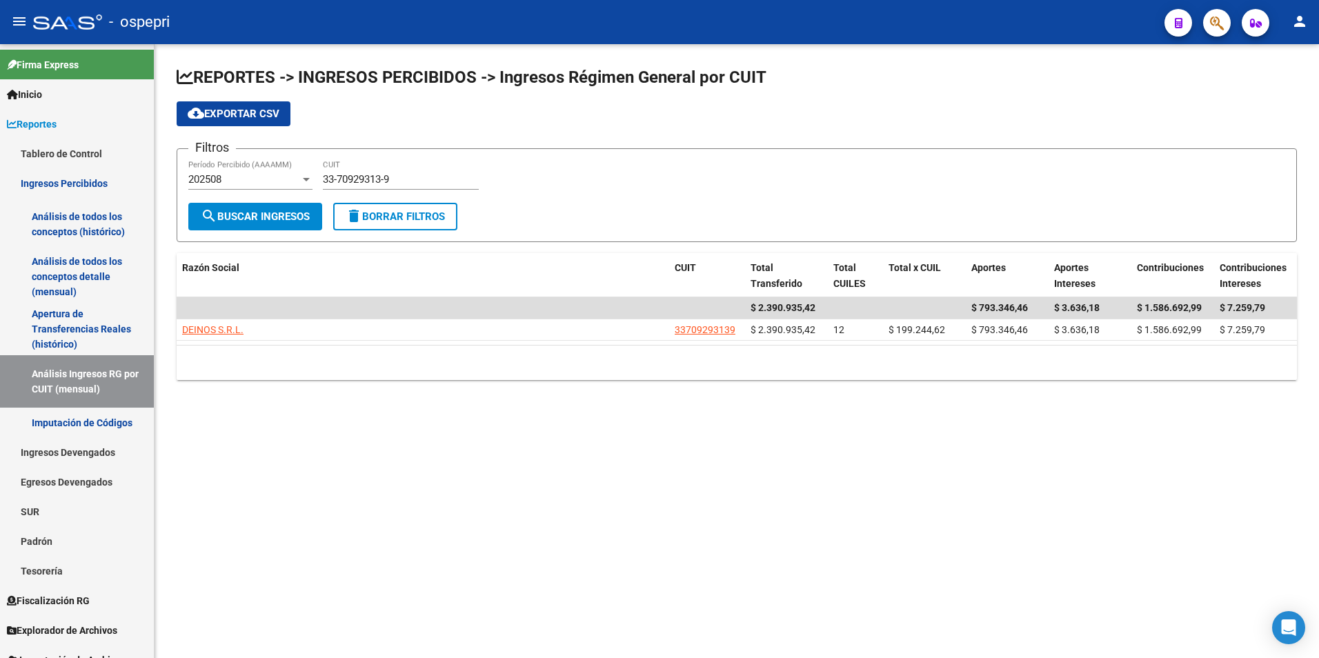
drag, startPoint x: 376, startPoint y: 172, endPoint x: 379, endPoint y: 178, distance: 7.1
click at [377, 172] on div "33-70929313-9 CUIT" at bounding box center [401, 175] width 156 height 30
click at [379, 178] on input "33-70929313-9" at bounding box center [401, 179] width 156 height 12
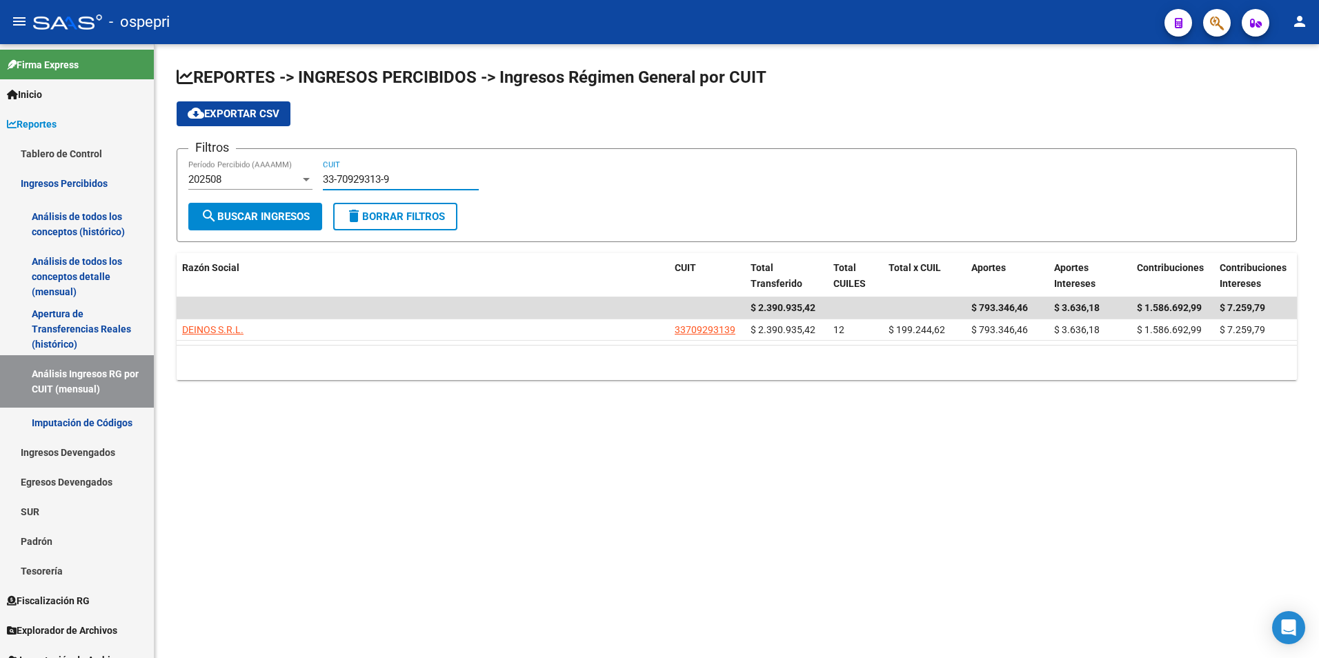
paste input "1703822"
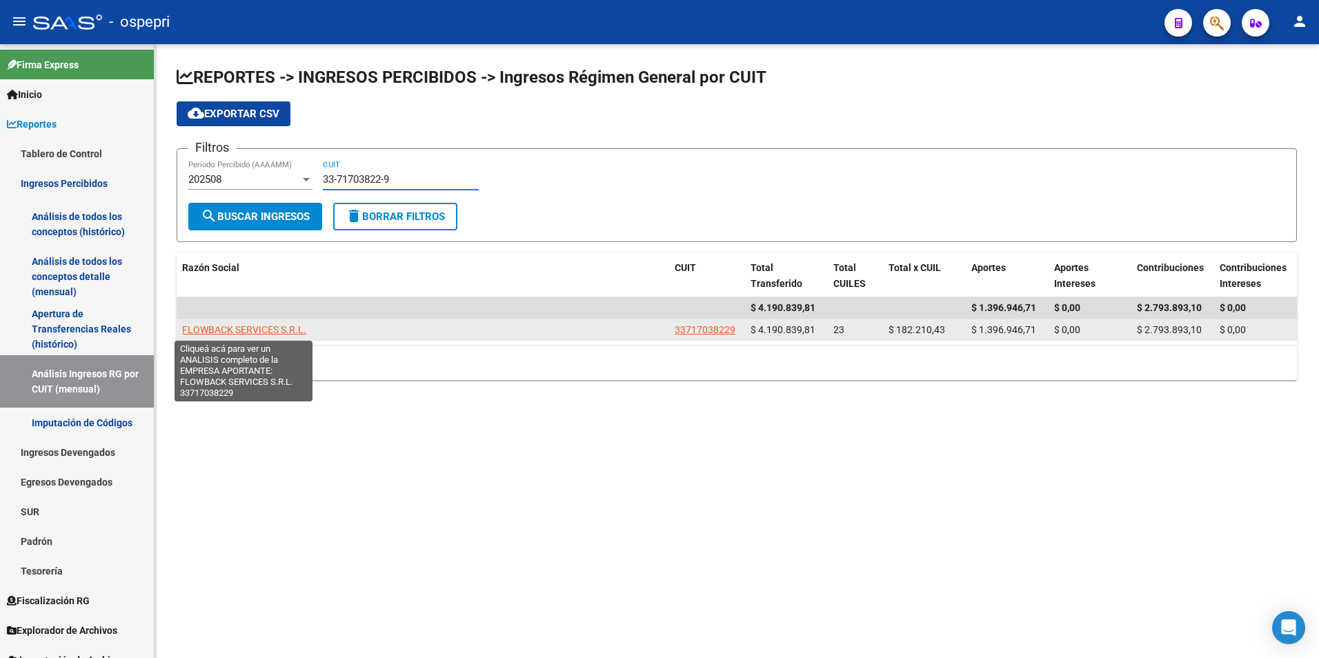
type input "33-71703822-9"
click at [277, 327] on span "FLOWBACK SERVICES S.R.L." at bounding box center [244, 329] width 124 height 11
type textarea "33717038229"
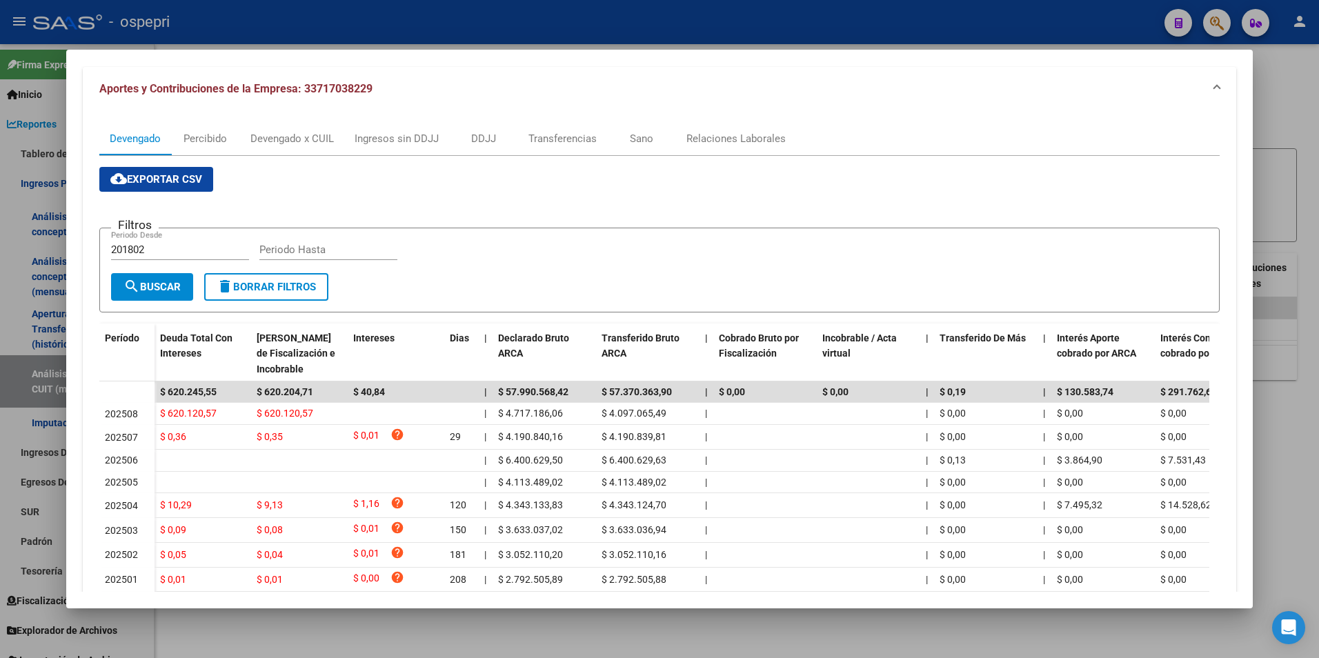
click at [260, 90] on span "Aportes y Contribuciones de la Empresa: 33717038229" at bounding box center [235, 88] width 273 height 13
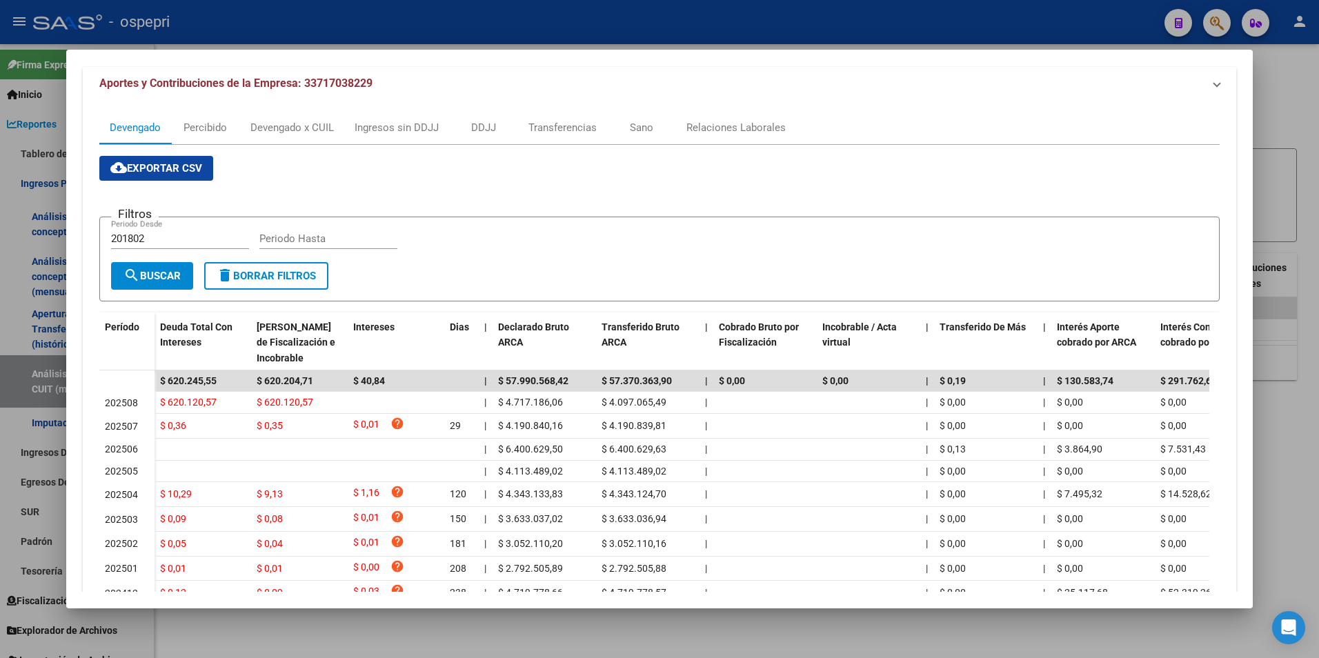
scroll to position [0, 0]
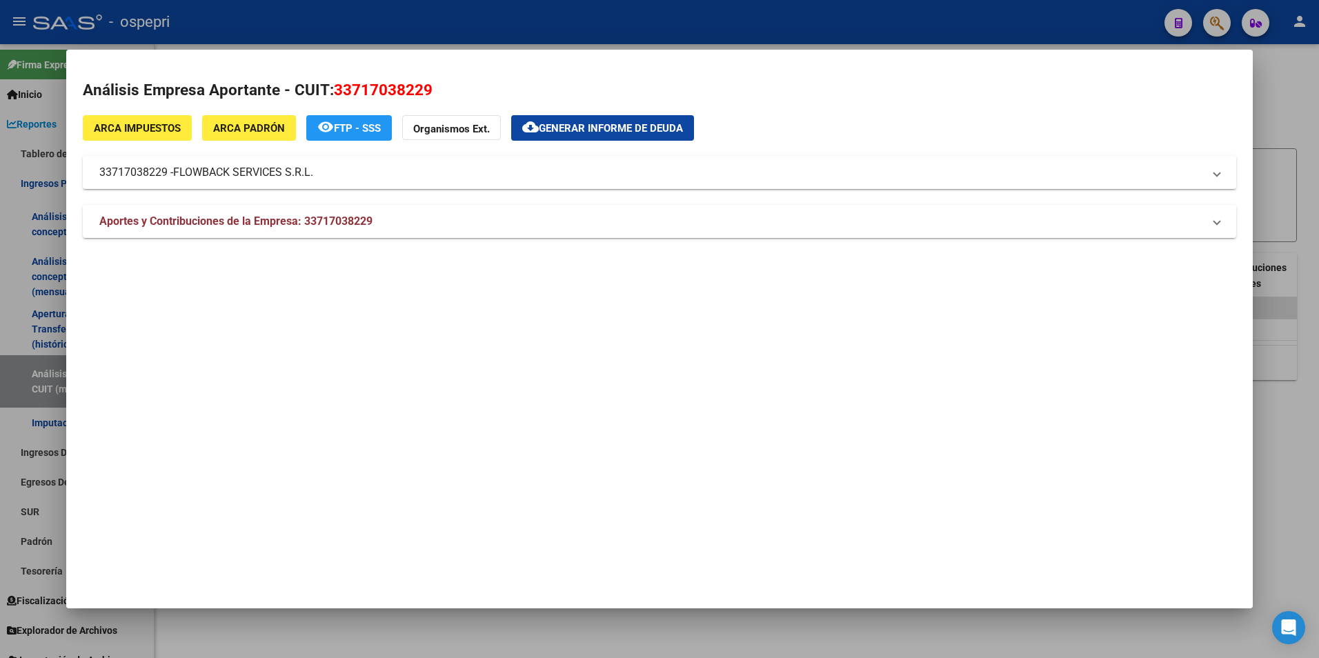
click at [1287, 104] on div at bounding box center [659, 329] width 1319 height 658
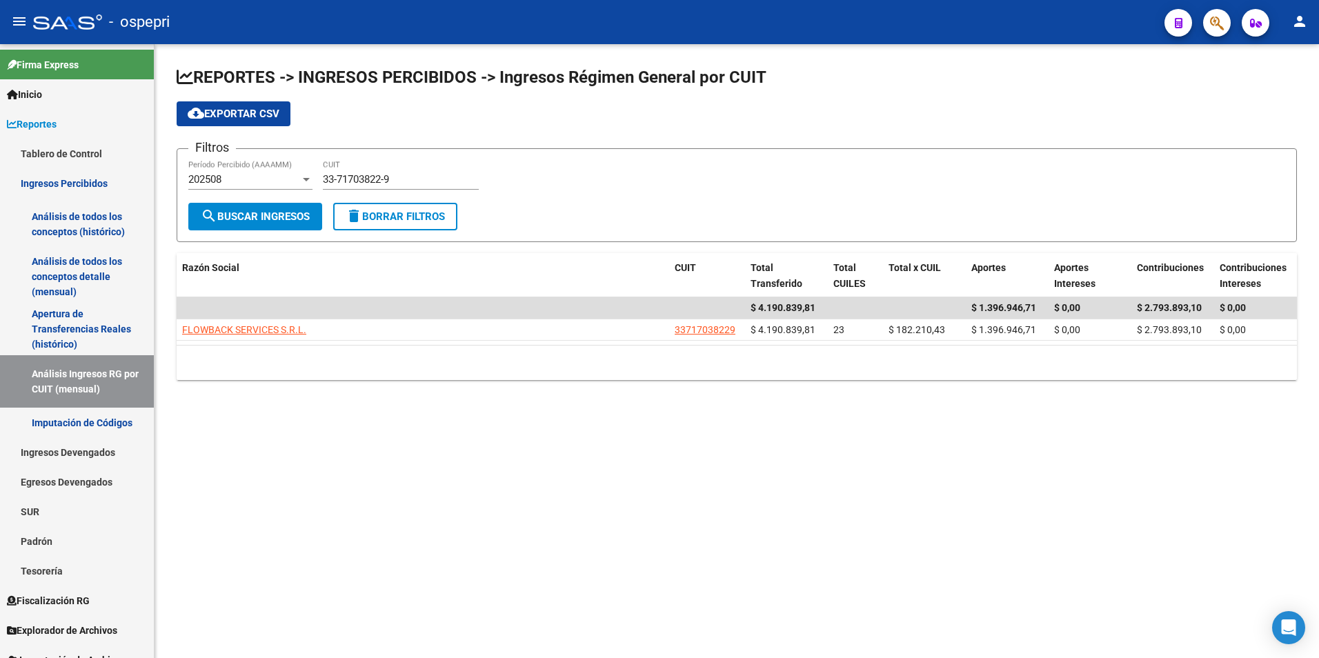
click at [365, 170] on div "33-71703822-9 CUIT" at bounding box center [401, 175] width 156 height 30
click at [366, 172] on div "33-71703822-9 CUIT" at bounding box center [401, 175] width 156 height 30
click at [367, 177] on input "33-71703822-9" at bounding box center [401, 179] width 156 height 12
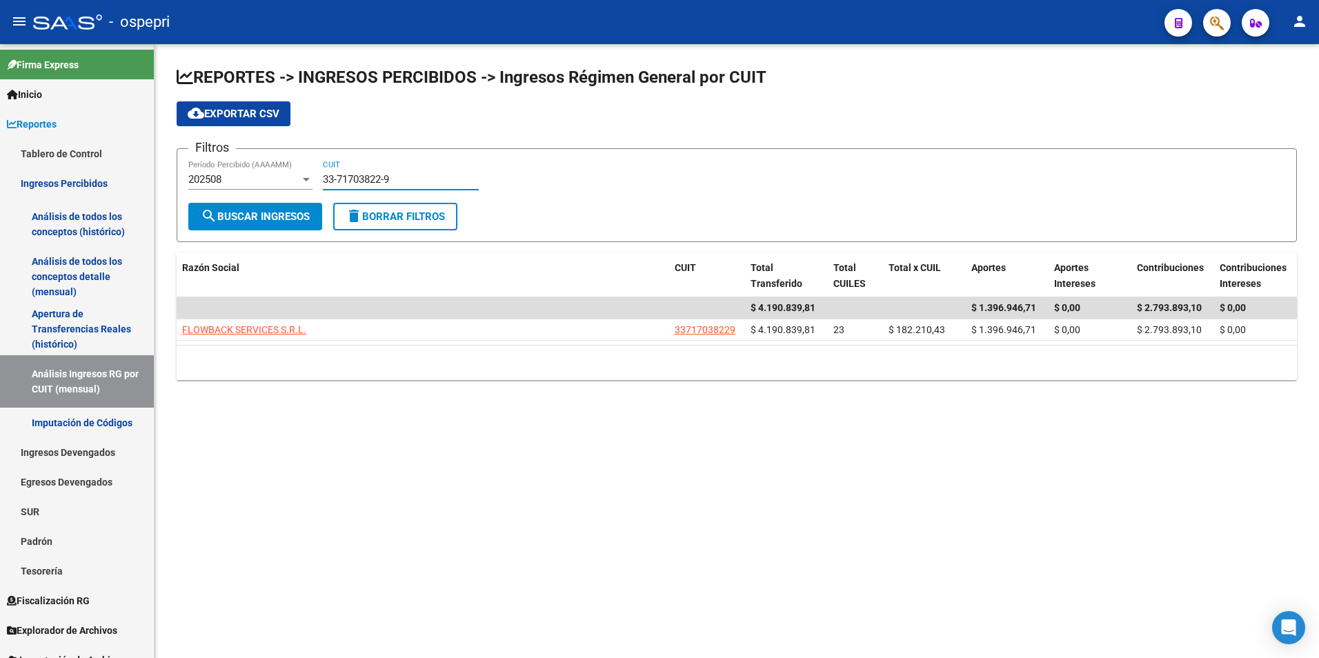
click at [367, 177] on input "33-71703822-9" at bounding box center [401, 179] width 156 height 12
paste input "20-25087034-6"
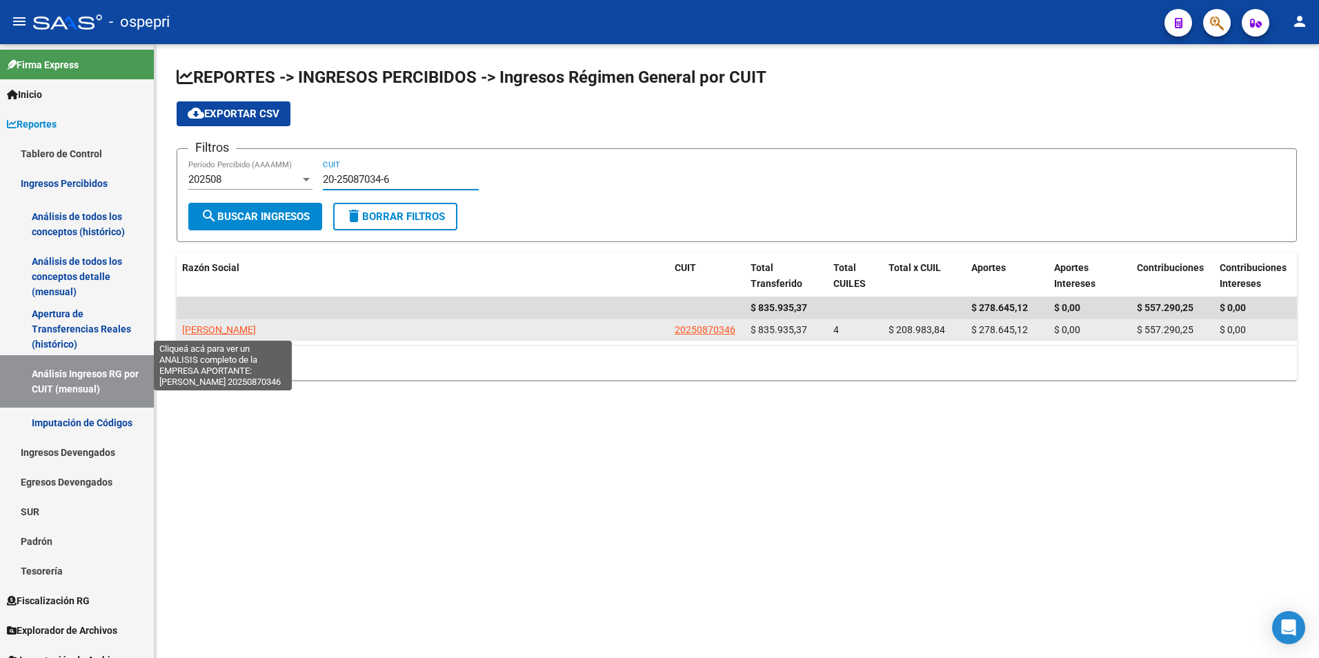
type input "20-25087034-6"
click at [245, 328] on span "[PERSON_NAME]" at bounding box center [219, 329] width 74 height 11
type textarea "20250870346"
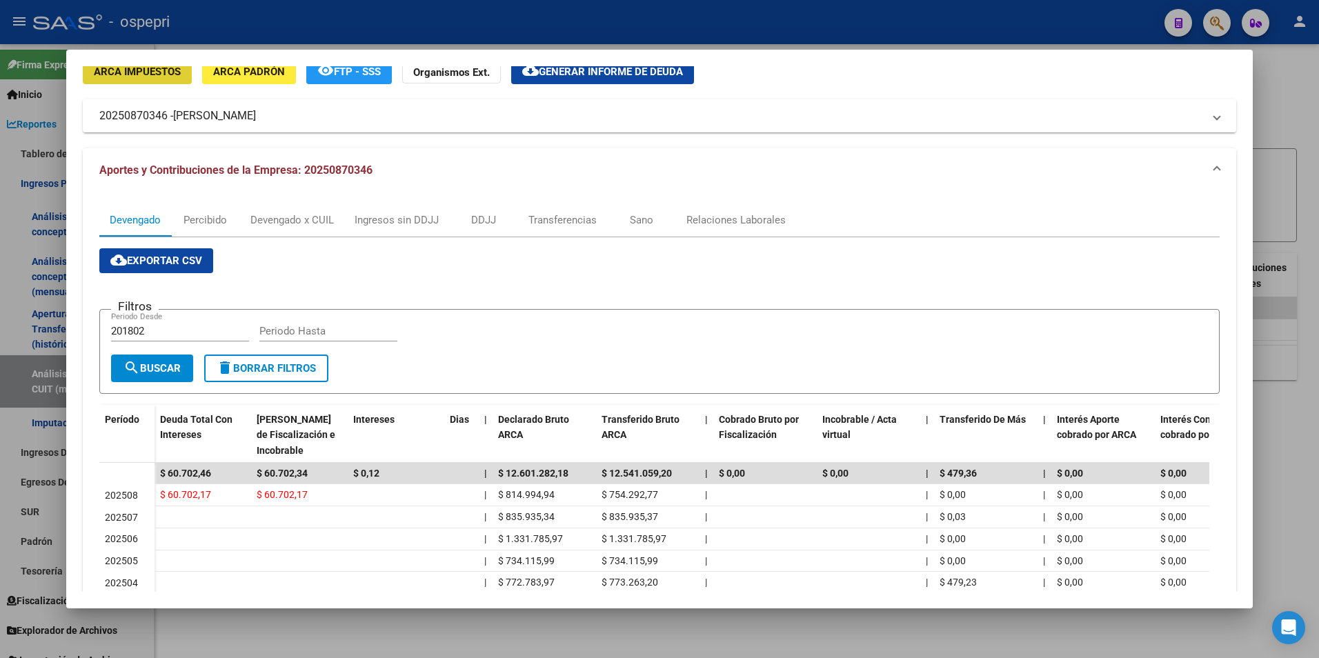
scroll to position [138, 0]
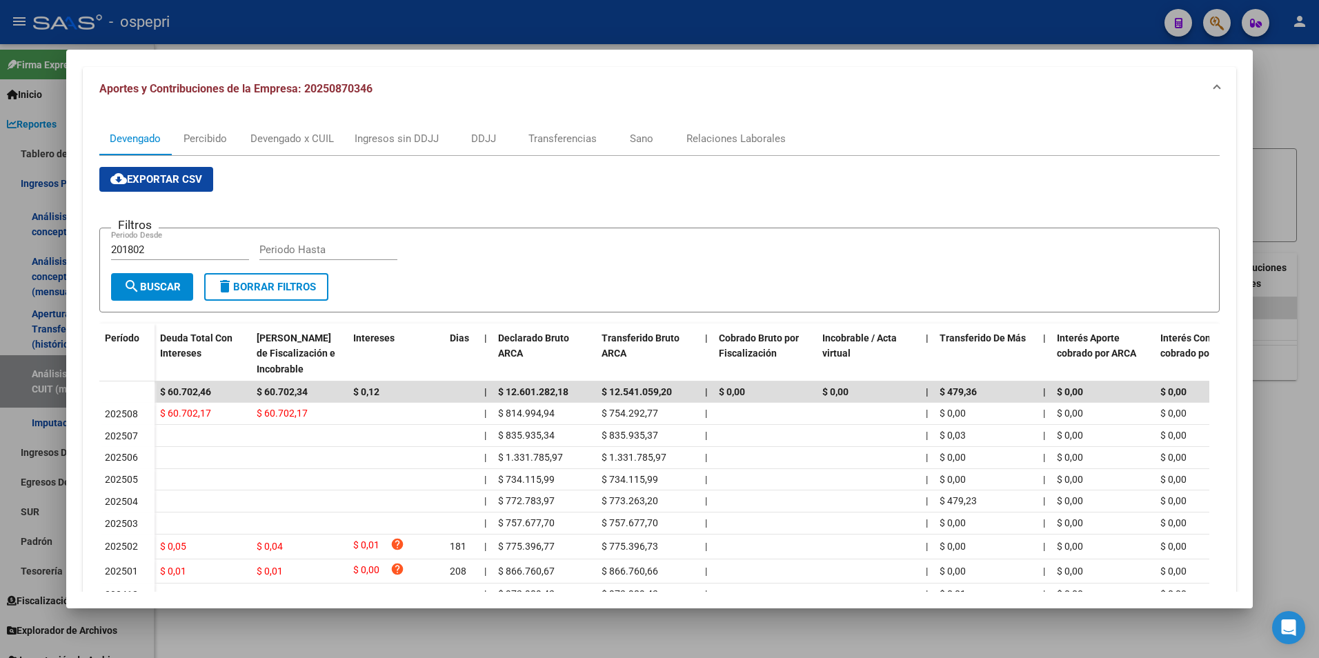
click at [1286, 146] on div at bounding box center [659, 329] width 1319 height 658
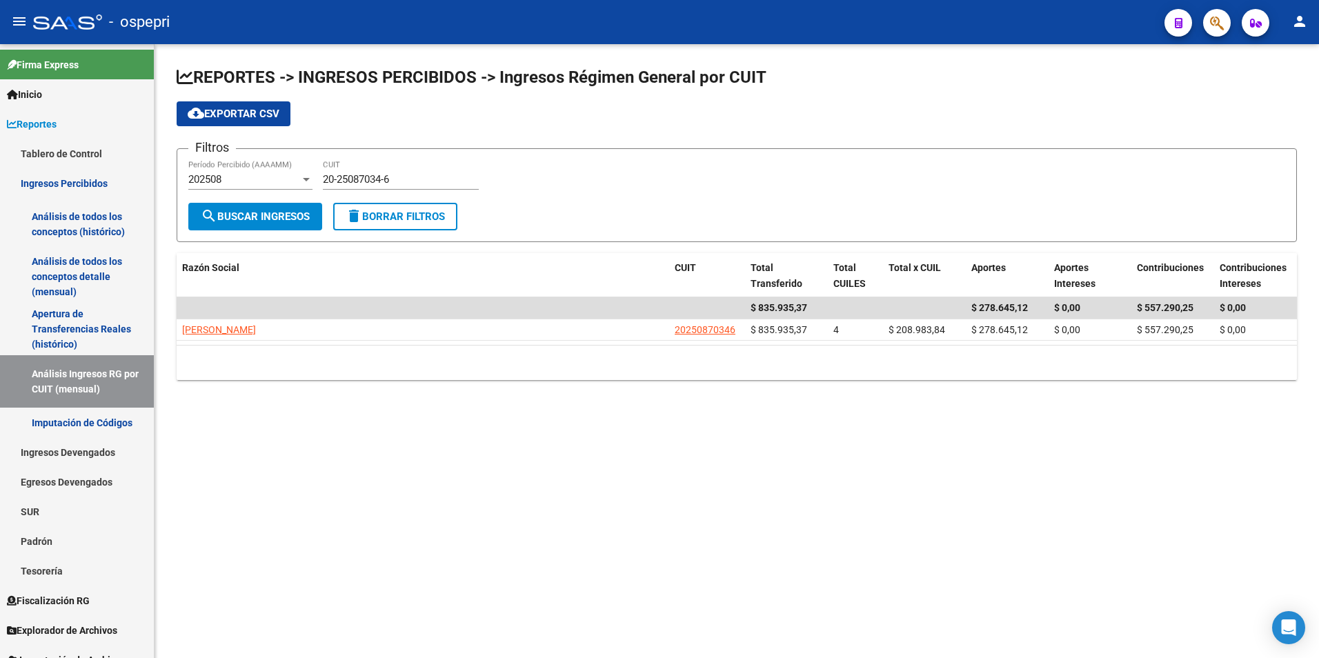
click at [380, 186] on div "20-25087034-6 CUIT" at bounding box center [401, 175] width 156 height 30
click at [405, 186] on div "20-25087034-6 CUIT" at bounding box center [401, 175] width 156 height 30
click at [406, 186] on div "20-25087034-6 CUIT" at bounding box center [401, 175] width 156 height 30
click at [402, 178] on input "20-25087034-6" at bounding box center [401, 179] width 156 height 12
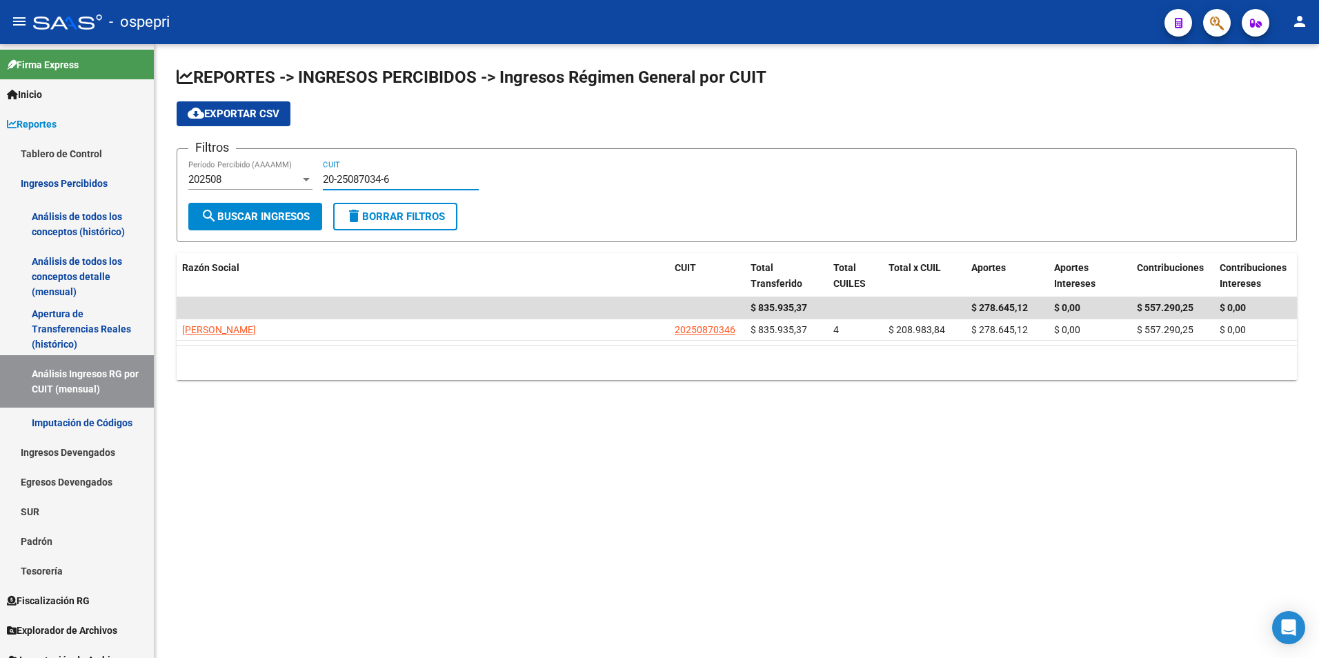
click at [402, 177] on input "20-25087034-6" at bounding box center [401, 179] width 156 height 12
paste input "33-71703822-9"
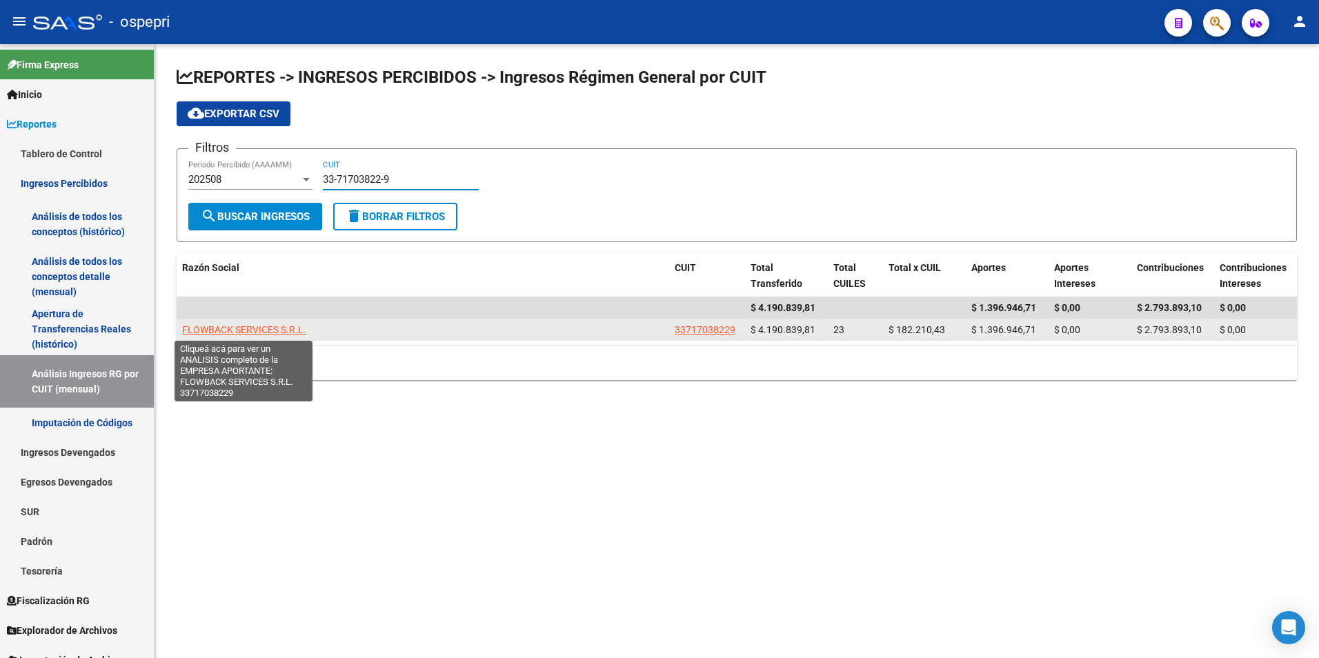
type input "33-71703822-9"
click at [249, 325] on span "FLOWBACK SERVICES S.R.L." at bounding box center [244, 329] width 124 height 11
type textarea "33717038229"
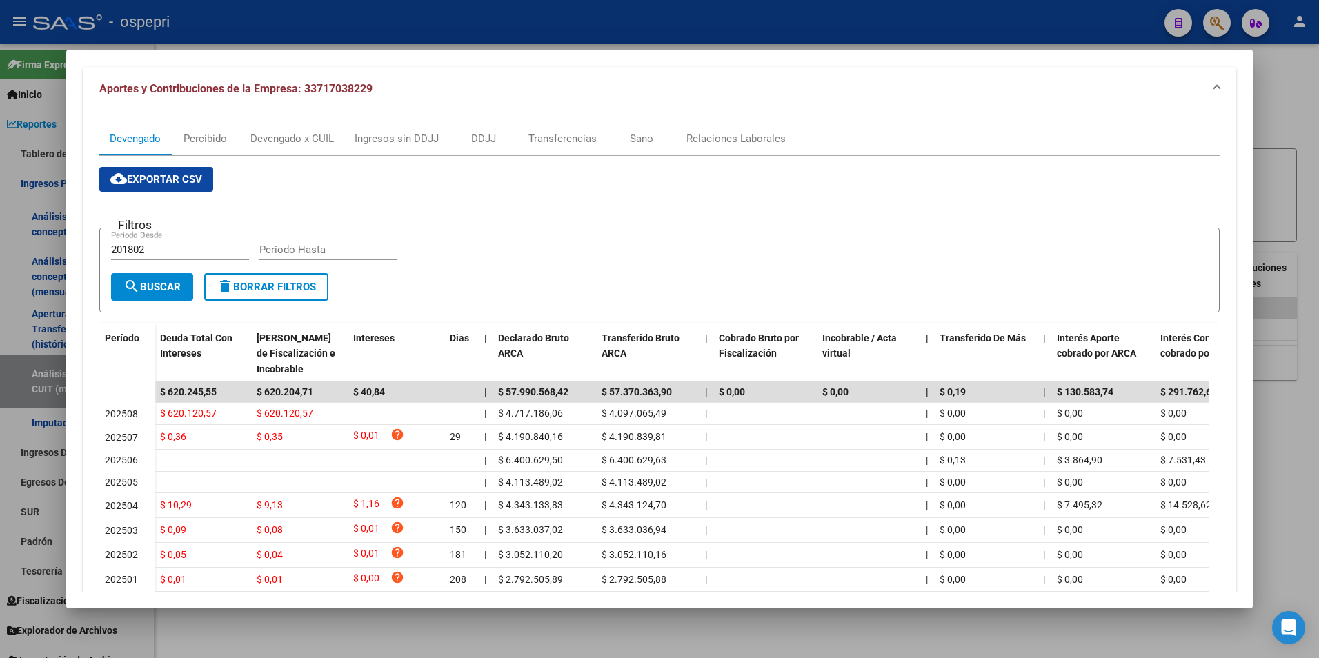
click at [1293, 211] on div at bounding box center [659, 329] width 1319 height 658
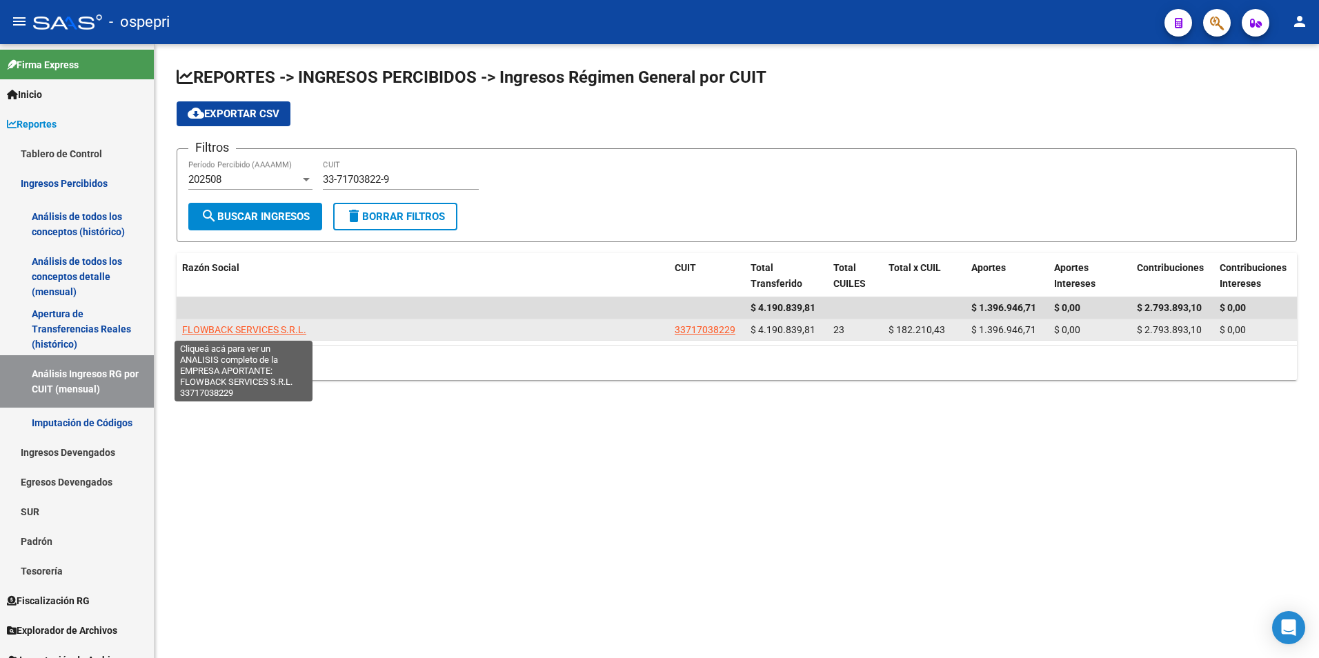
click at [299, 331] on span "FLOWBACK SERVICES S.R.L." at bounding box center [244, 329] width 124 height 11
copy span "L"
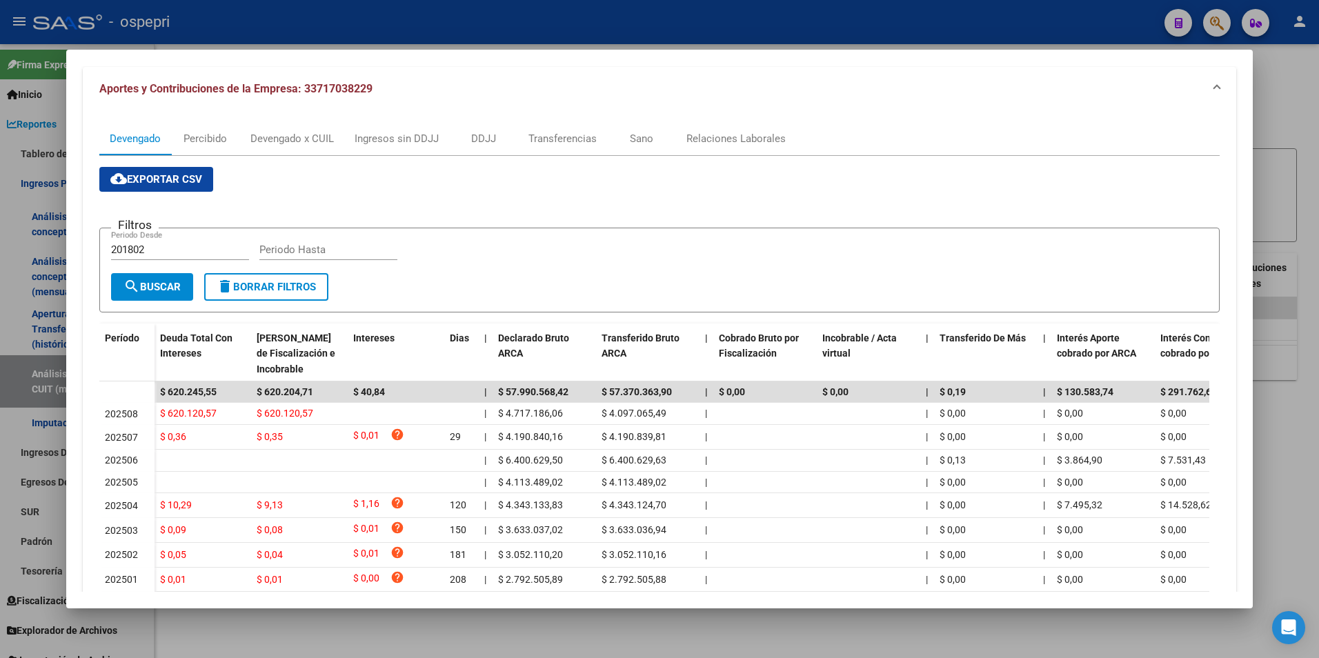
scroll to position [207, 0]
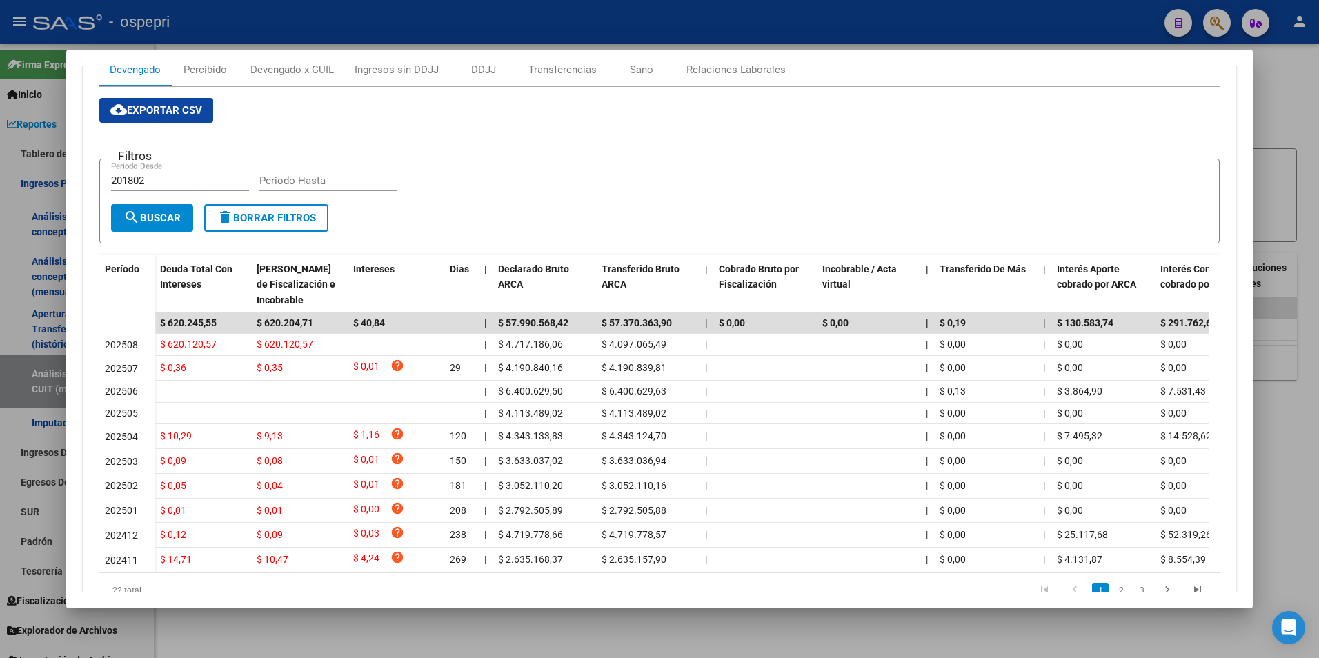
drag, startPoint x: 1042, startPoint y: 63, endPoint x: 1038, endPoint y: 88, distance: 25.2
click at [1038, 88] on mat-dialog-container "Análisis Empresa Aportante - CUIT: 33717038229 ARCA Impuestos ARCA Padrón remov…" at bounding box center [659, 329] width 1187 height 559
click at [1293, 135] on div at bounding box center [659, 329] width 1319 height 658
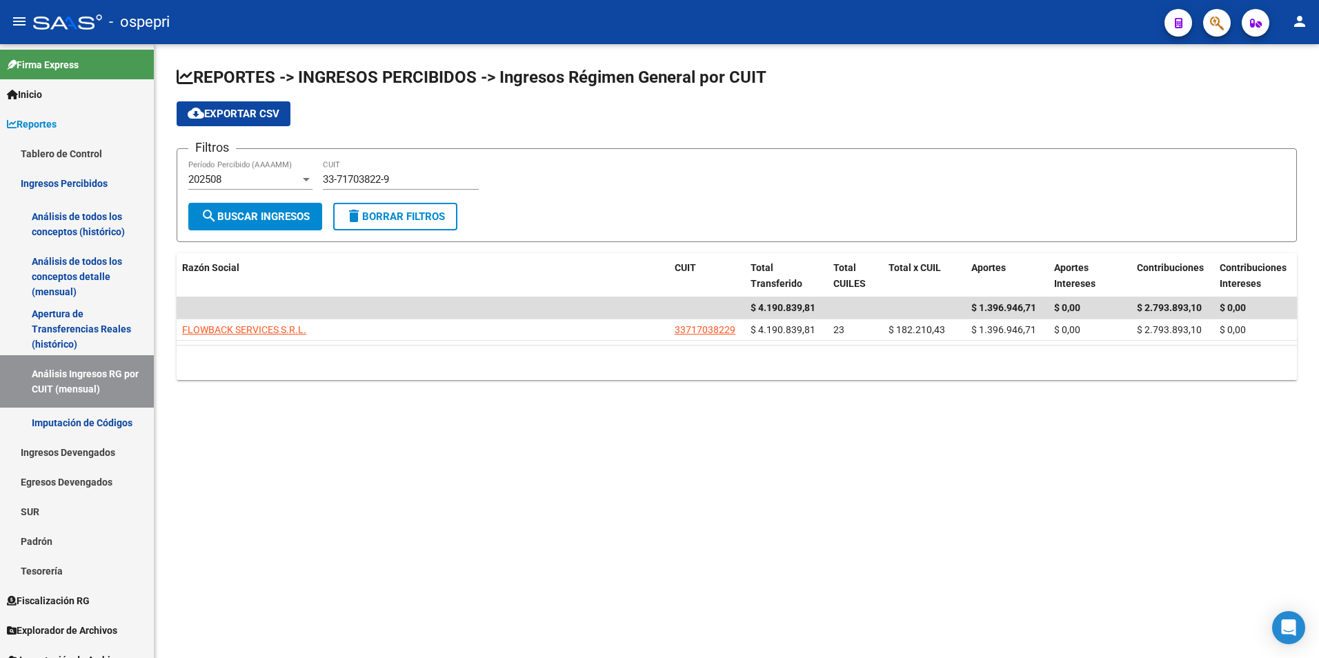
click at [336, 187] on div "33-71703822-9 CUIT" at bounding box center [401, 175] width 156 height 30
click at [354, 183] on input "33-71703822-9" at bounding box center [401, 179] width 156 height 12
paste input "64824646"
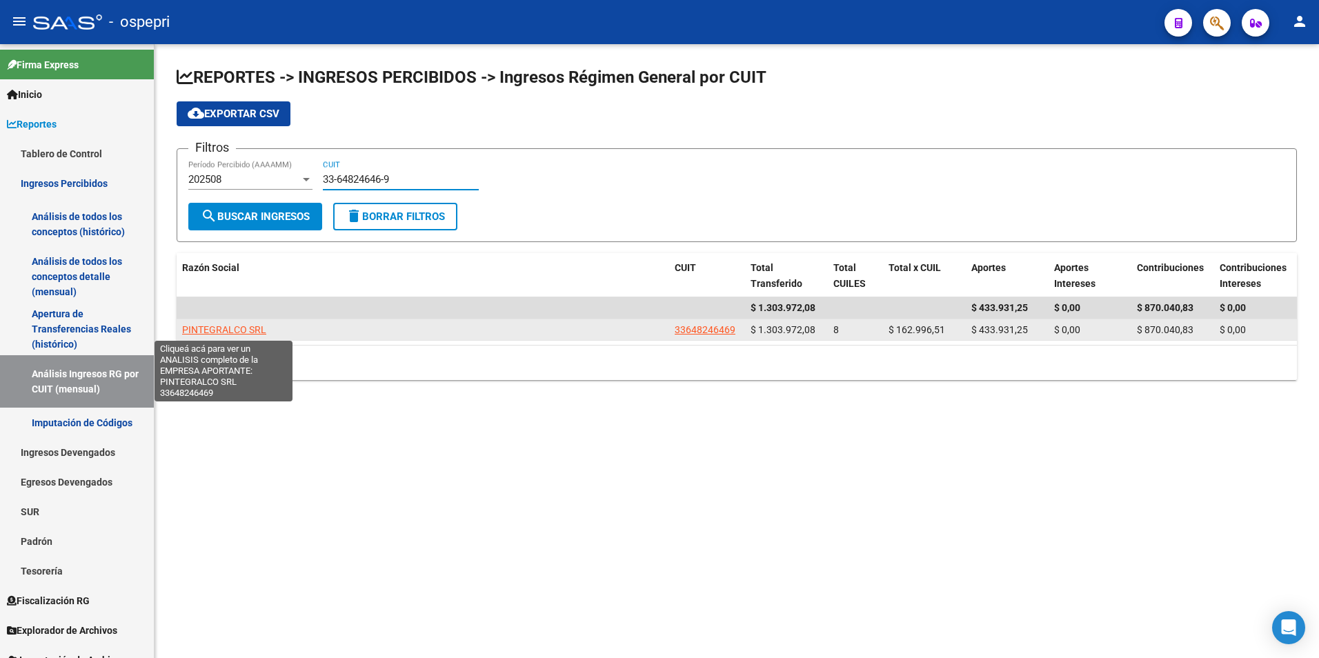
type input "33-64824646-9"
click at [204, 324] on span "PINTEGRALCO SRL" at bounding box center [224, 329] width 84 height 11
type textarea "33648246469"
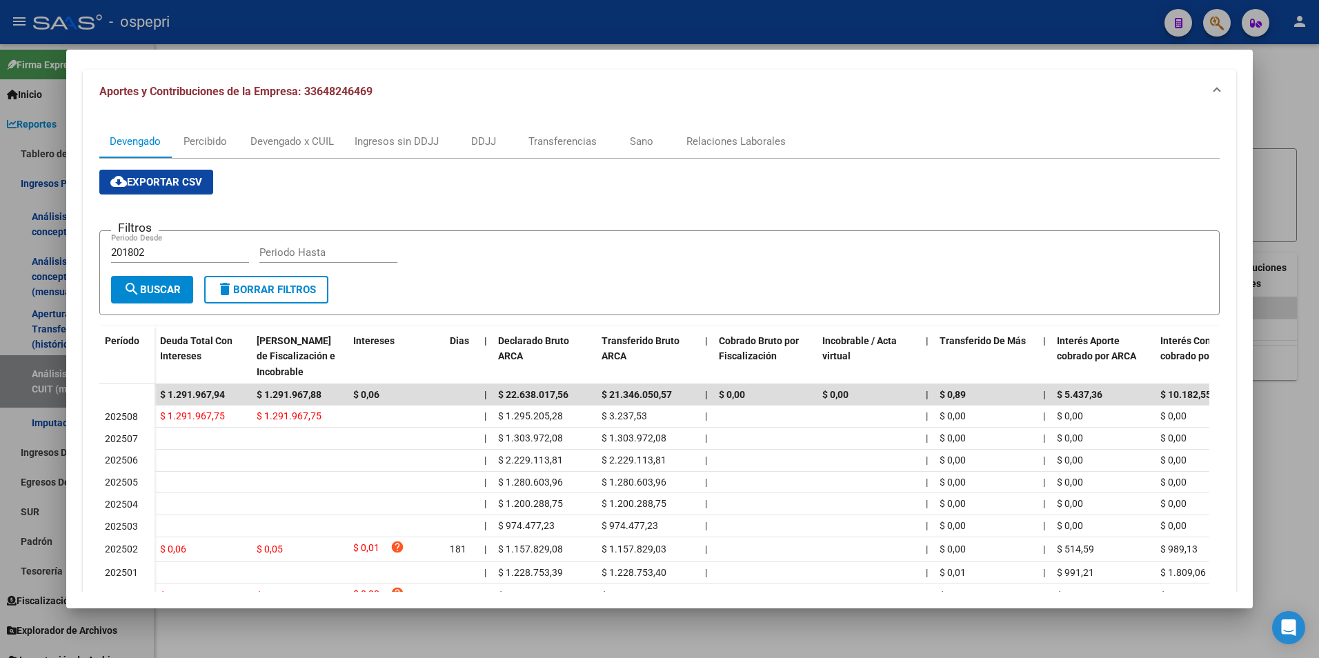
scroll to position [138, 0]
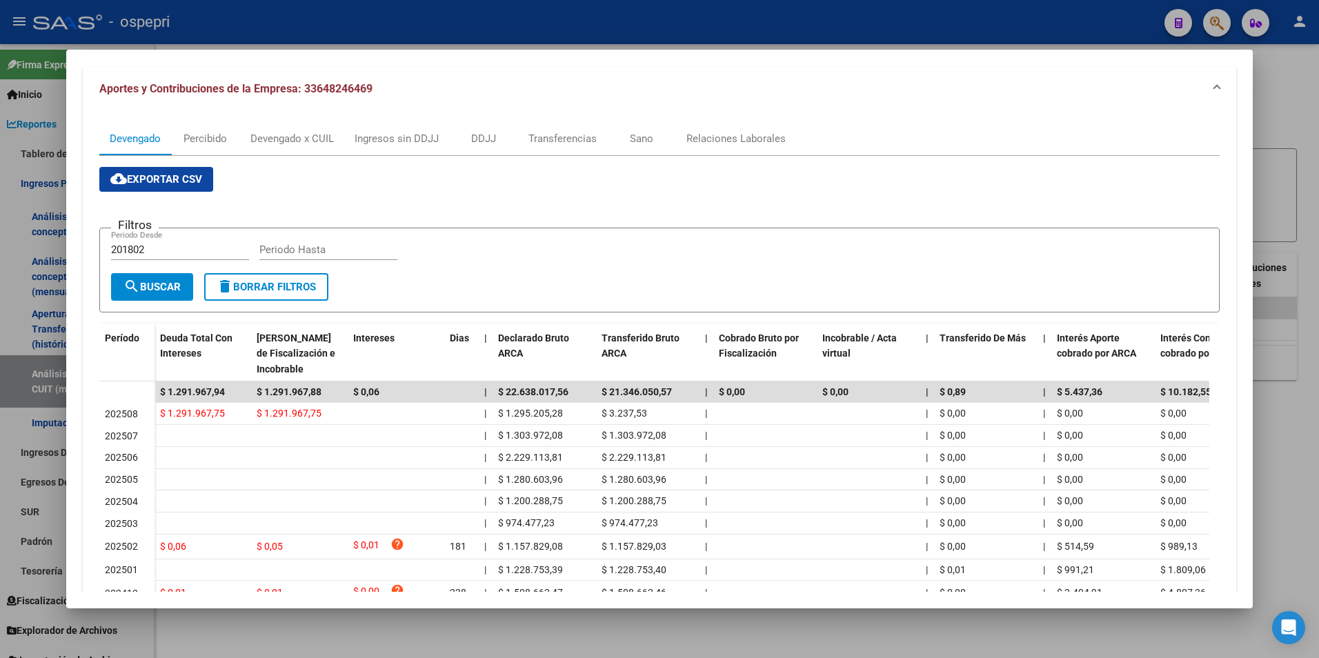
drag, startPoint x: 1302, startPoint y: 189, endPoint x: 932, endPoint y: 15, distance: 408.6
click at [1302, 188] on div at bounding box center [659, 329] width 1319 height 658
